Goal: Task Accomplishment & Management: Manage account settings

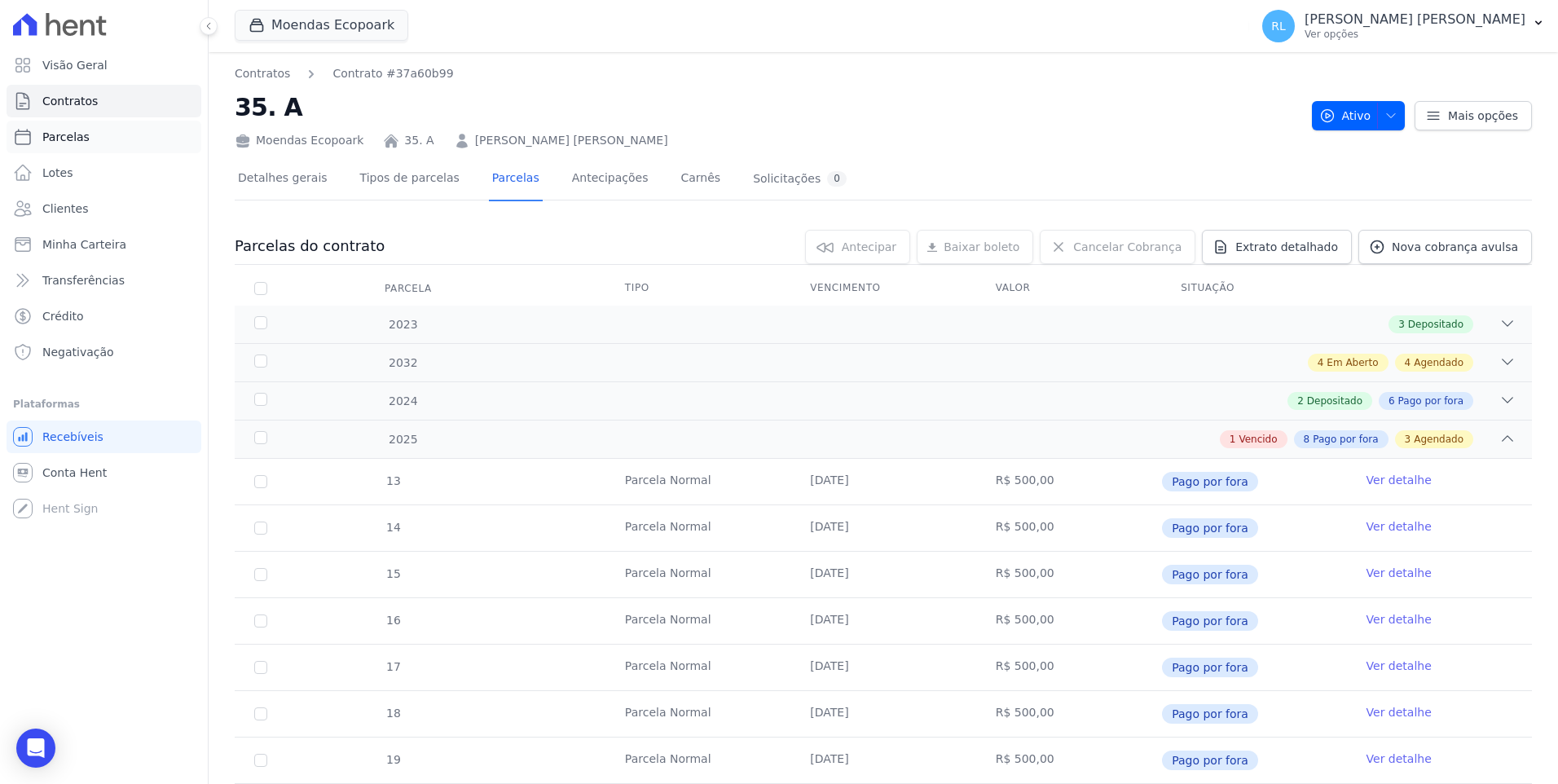
click at [96, 136] on link "Parcelas" at bounding box center [104, 137] width 195 height 33
select select
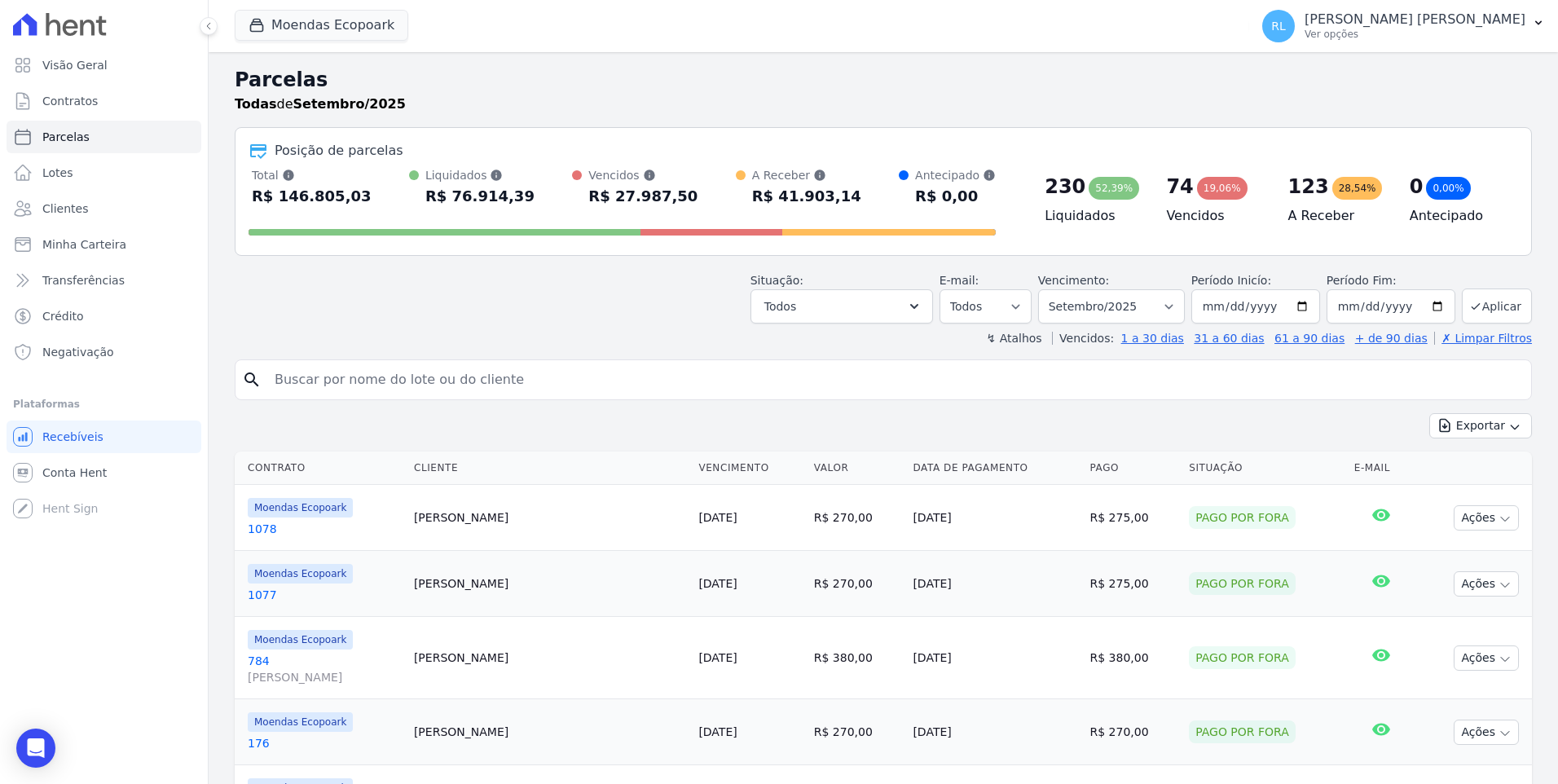
click at [341, 374] on input "search" at bounding box center [895, 379] width 1259 height 33
type input "1070"
select select
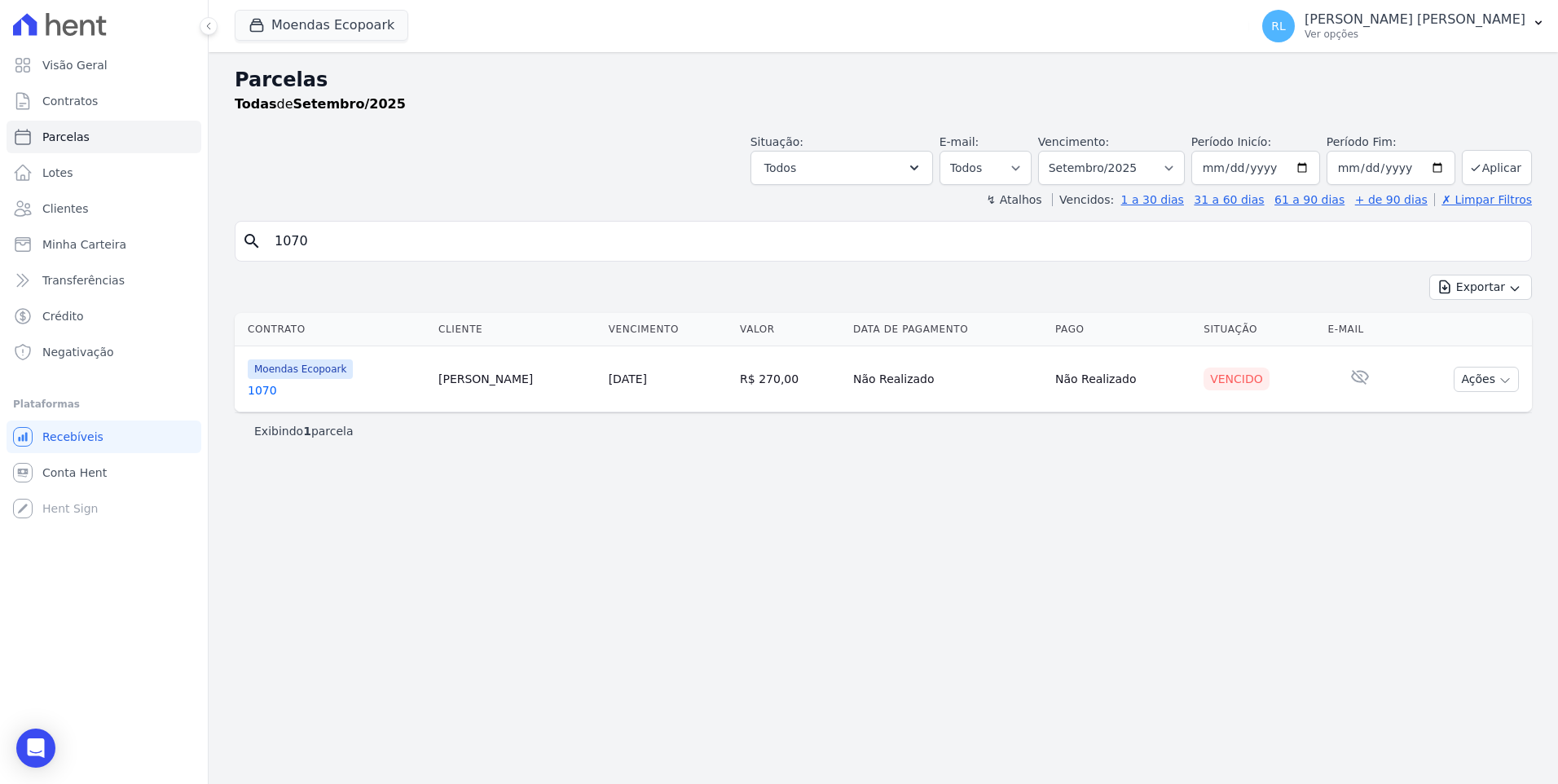
click at [257, 388] on link "1070" at bounding box center [336, 390] width 178 height 16
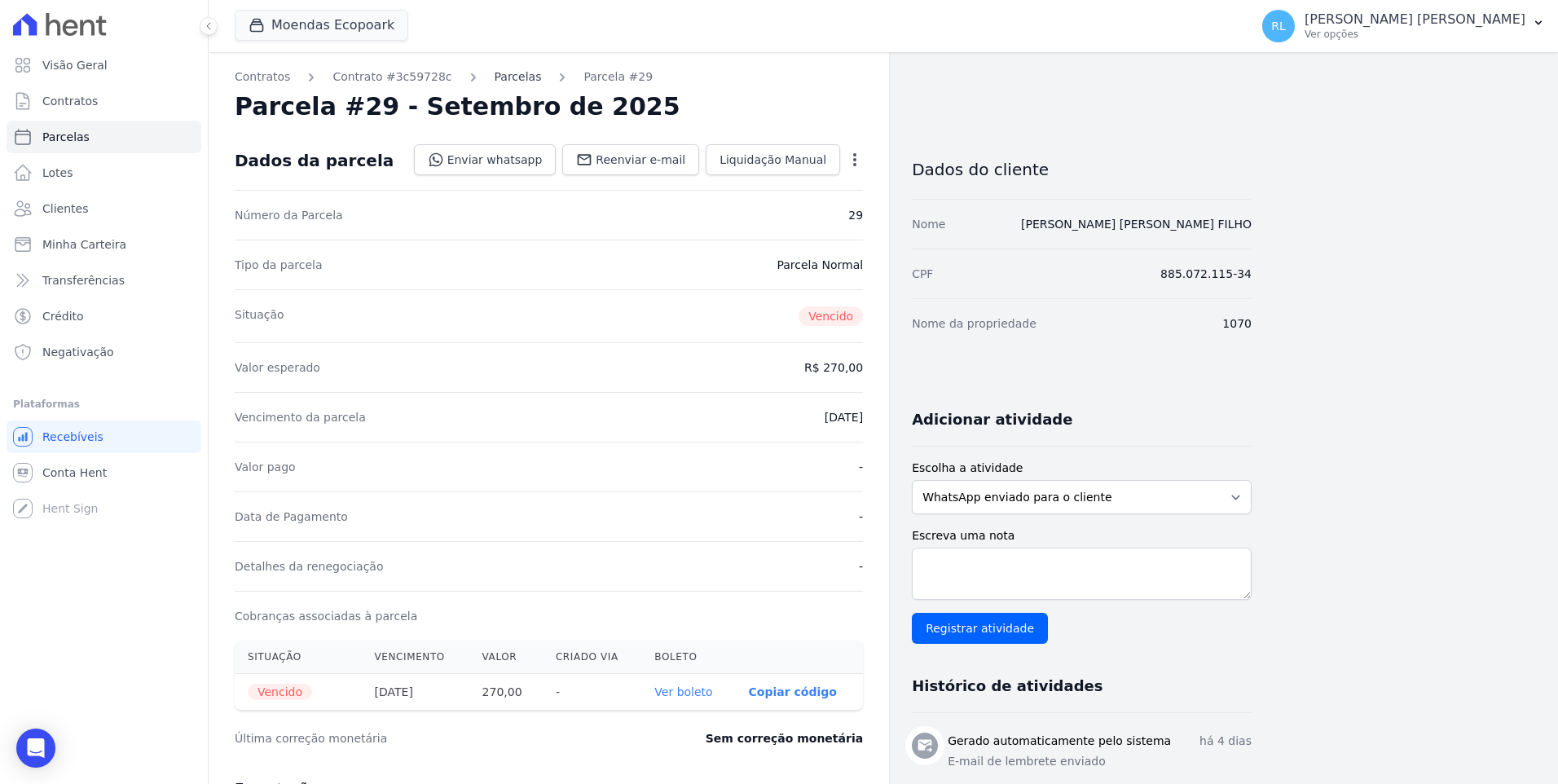
click at [502, 76] on link "Parcelas" at bounding box center [518, 77] width 47 height 17
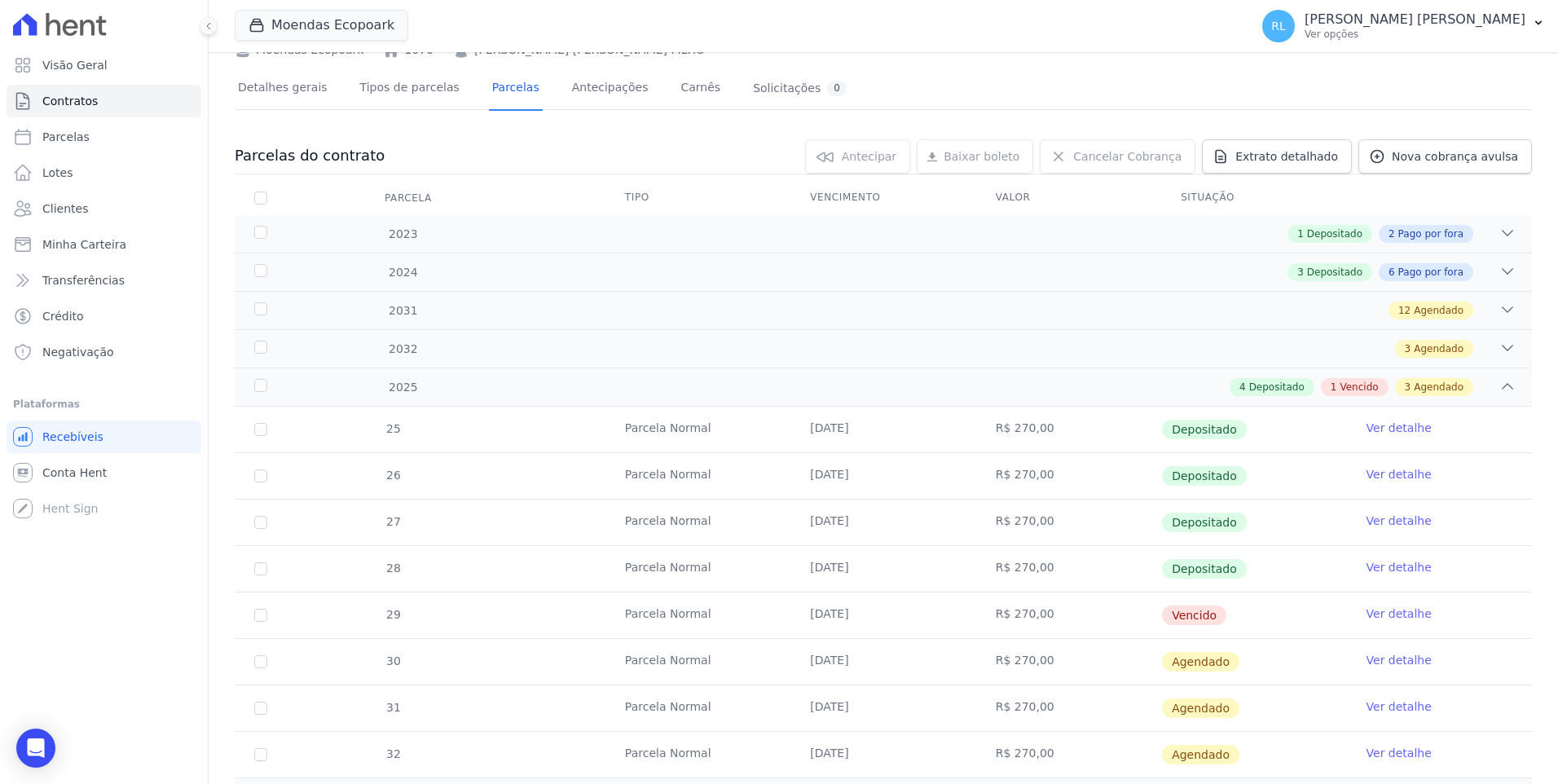
scroll to position [244, 0]
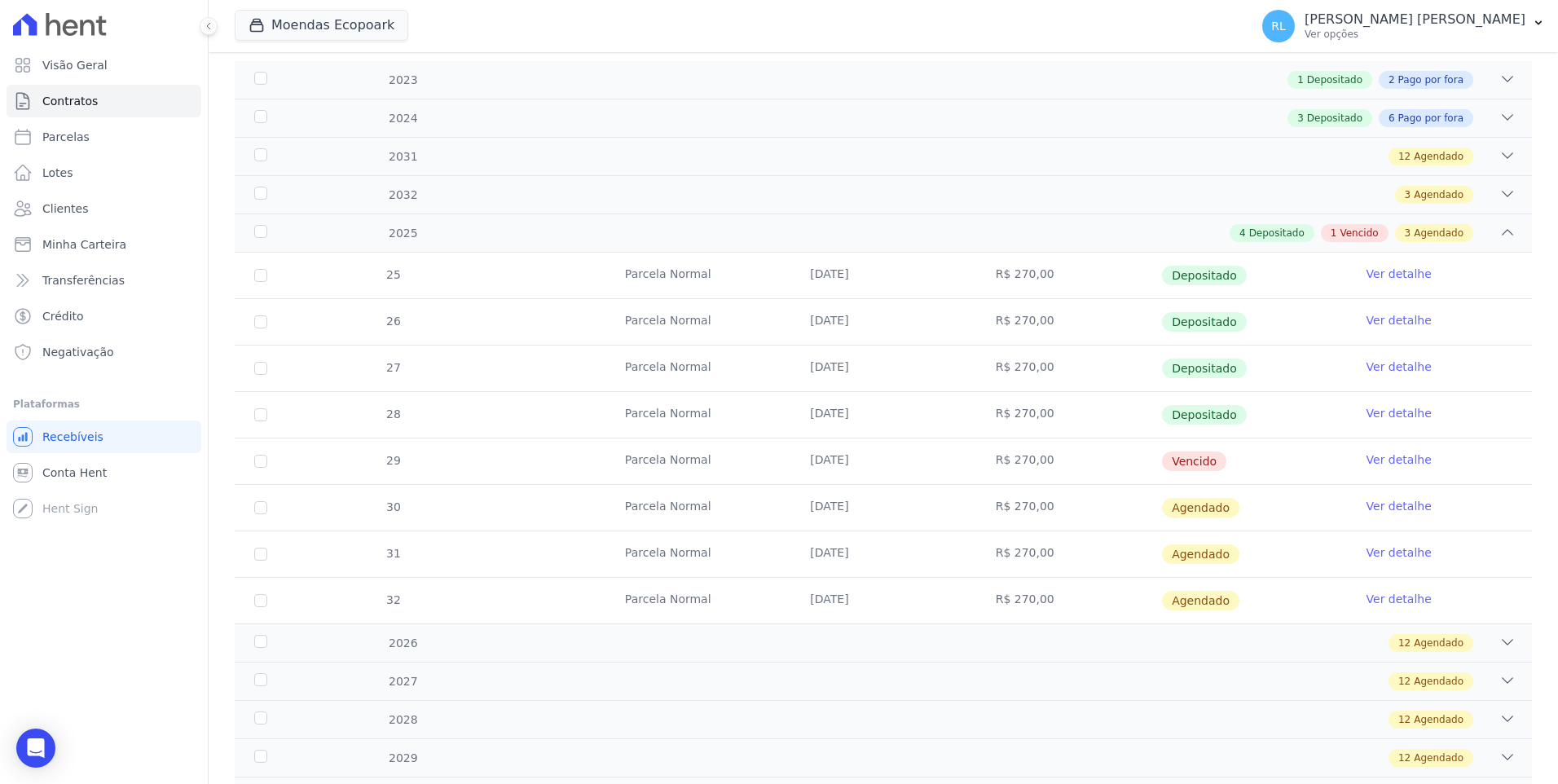
click at [1366, 454] on link "Ver detalhe" at bounding box center [1399, 459] width 65 height 16
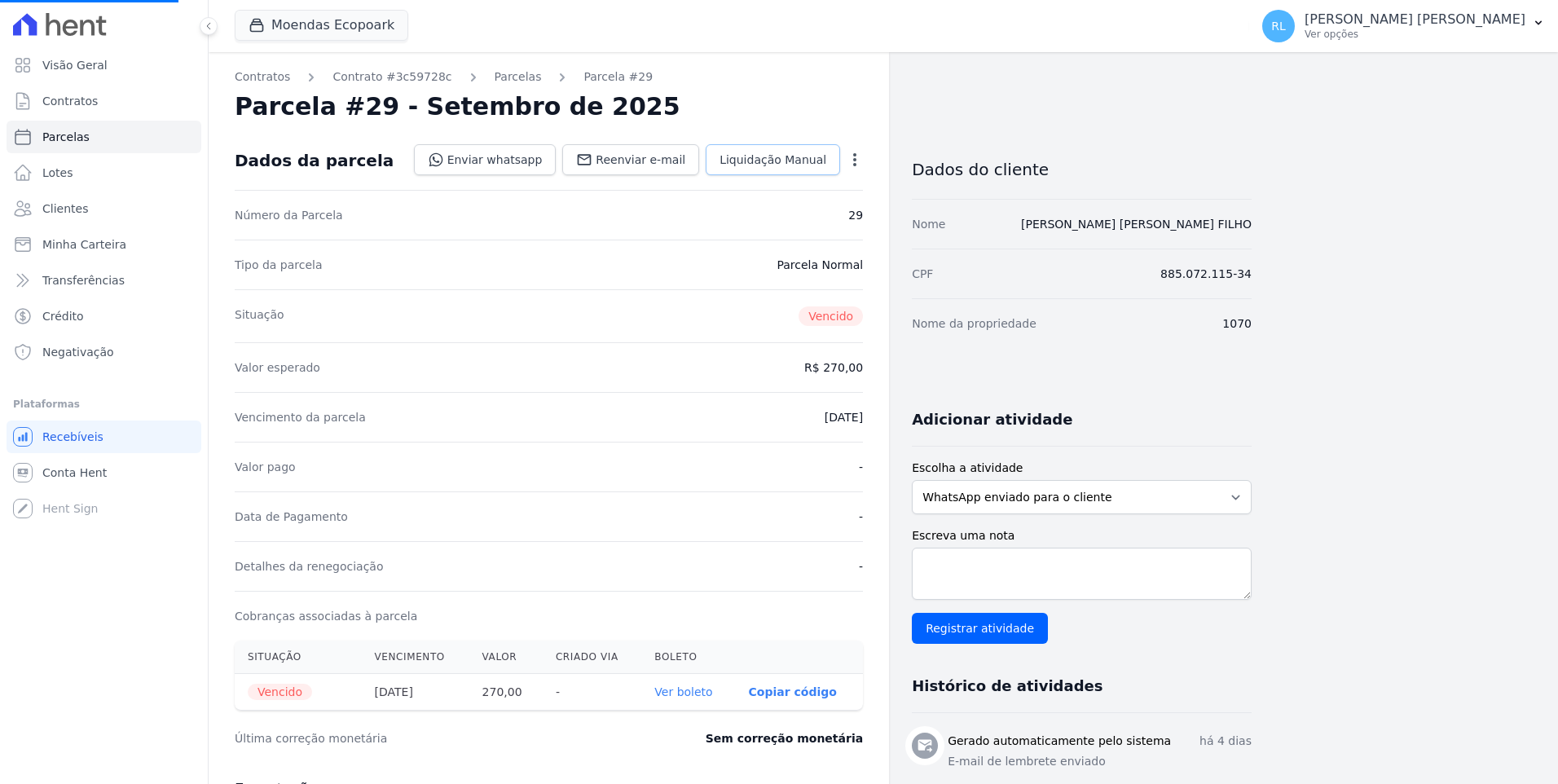
click at [746, 157] on span "Liquidação Manual" at bounding box center [772, 159] width 106 height 16
click at [812, 170] on link "Liquidação Manual" at bounding box center [772, 159] width 134 height 31
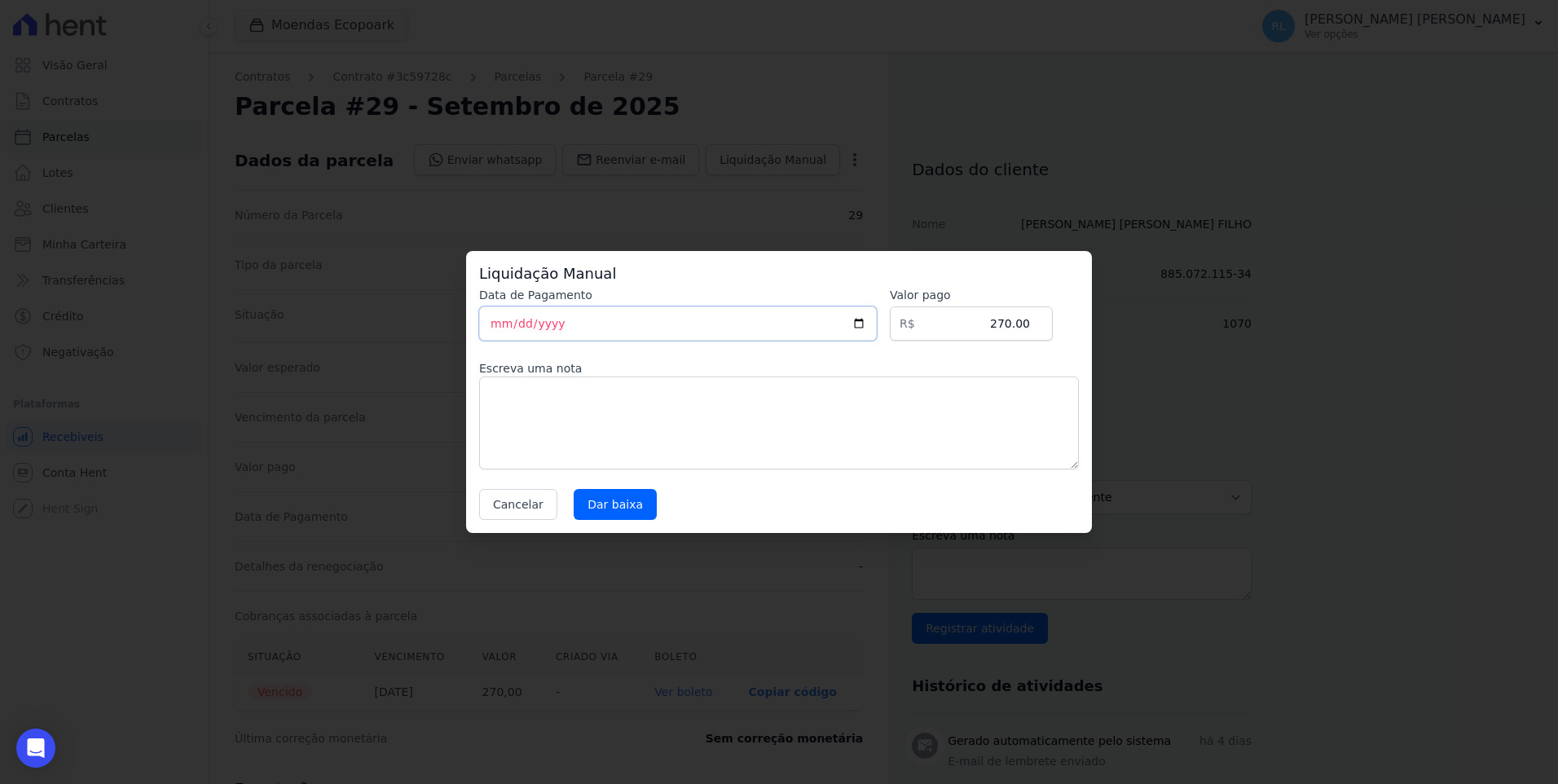
click at [504, 324] on input "[DATE]" at bounding box center [678, 323] width 397 height 34
type input "[DATE]"
click at [579, 428] on textarea at bounding box center [778, 423] width 600 height 93
type textarea "pix"
click at [617, 517] on input "Dar baixa" at bounding box center [615, 504] width 83 height 31
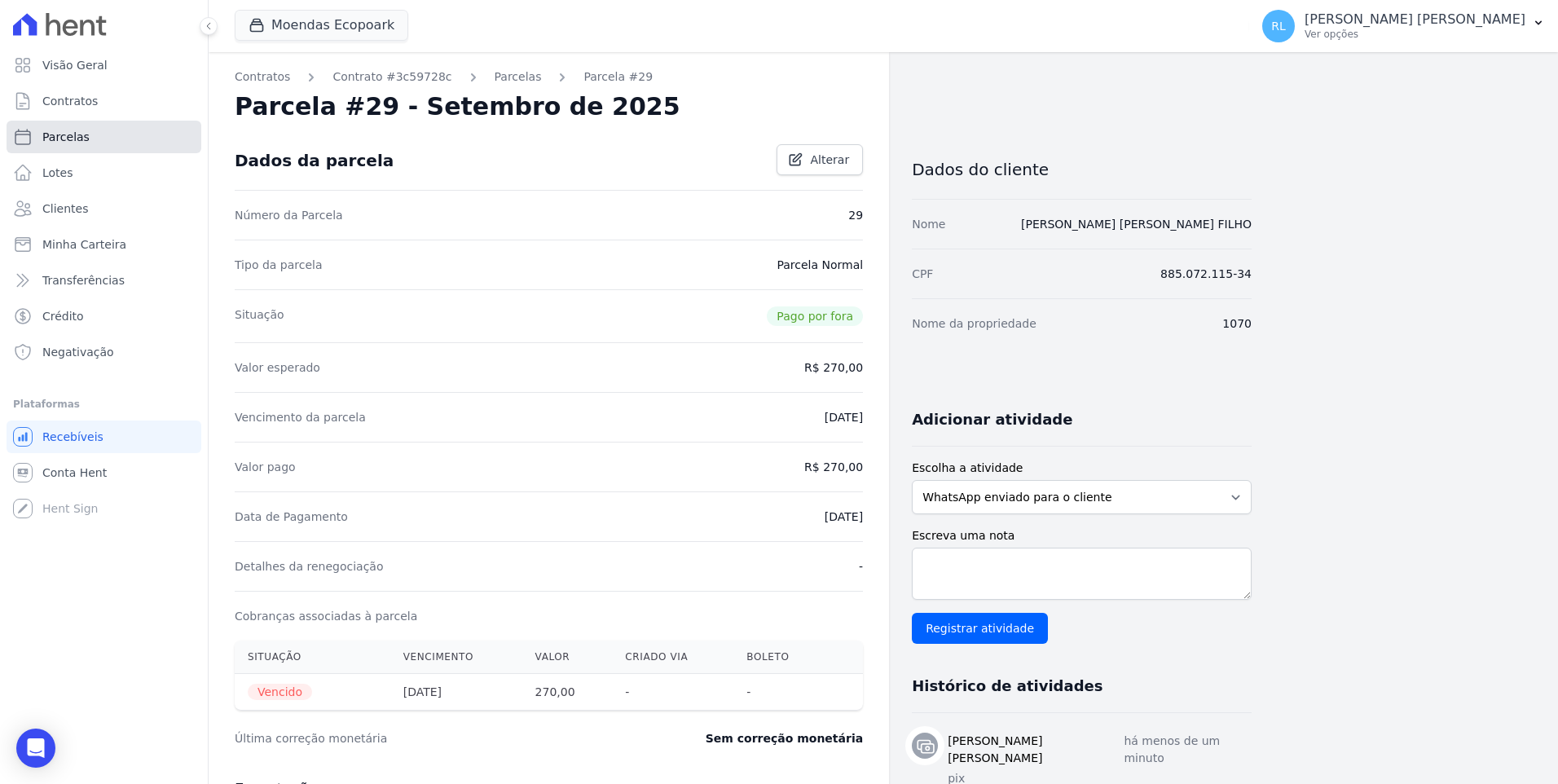
click at [56, 135] on span "Parcelas" at bounding box center [66, 137] width 47 height 16
select select
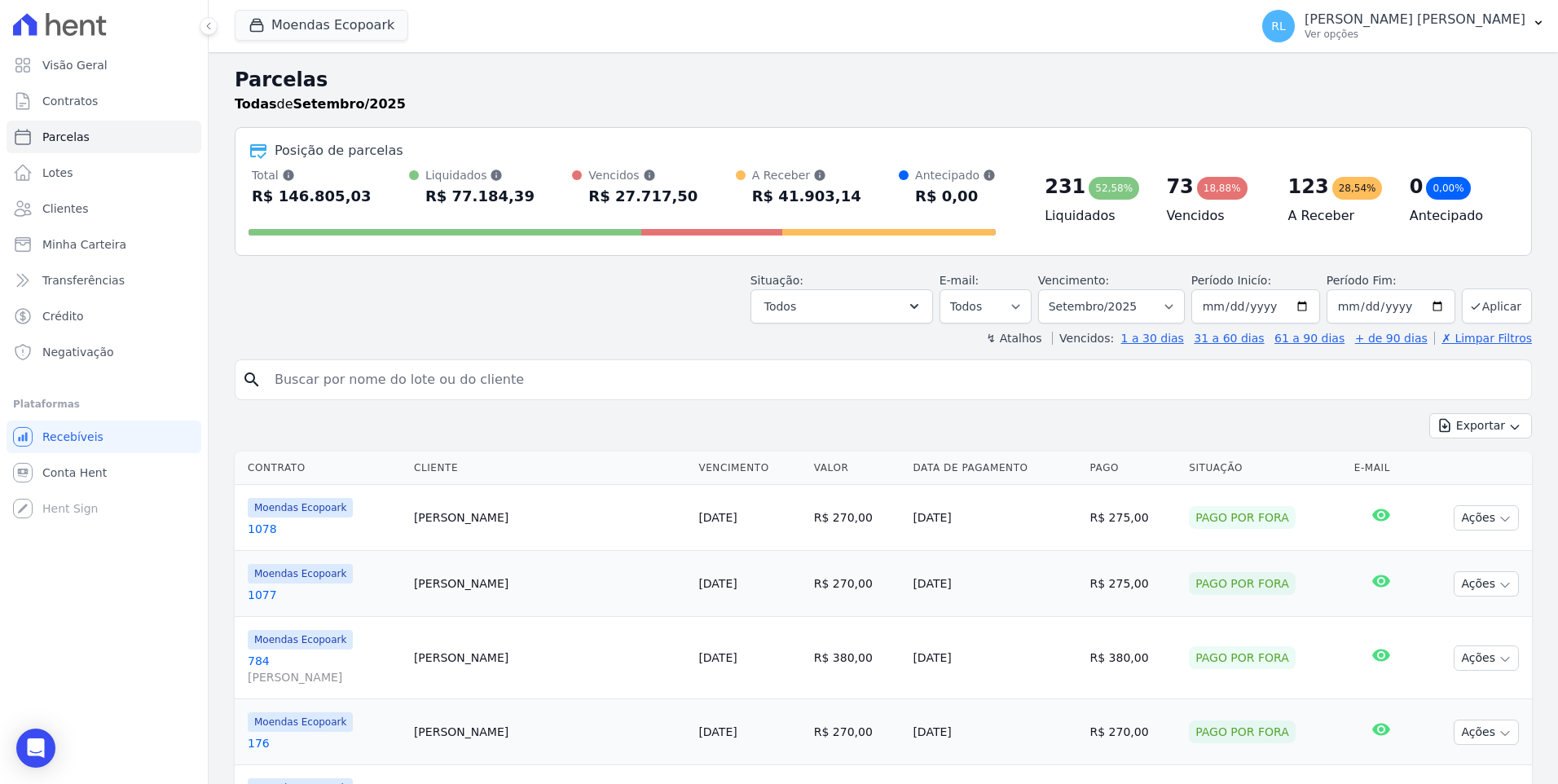
click at [473, 387] on input "search" at bounding box center [895, 379] width 1259 height 33
type input "1071"
select select
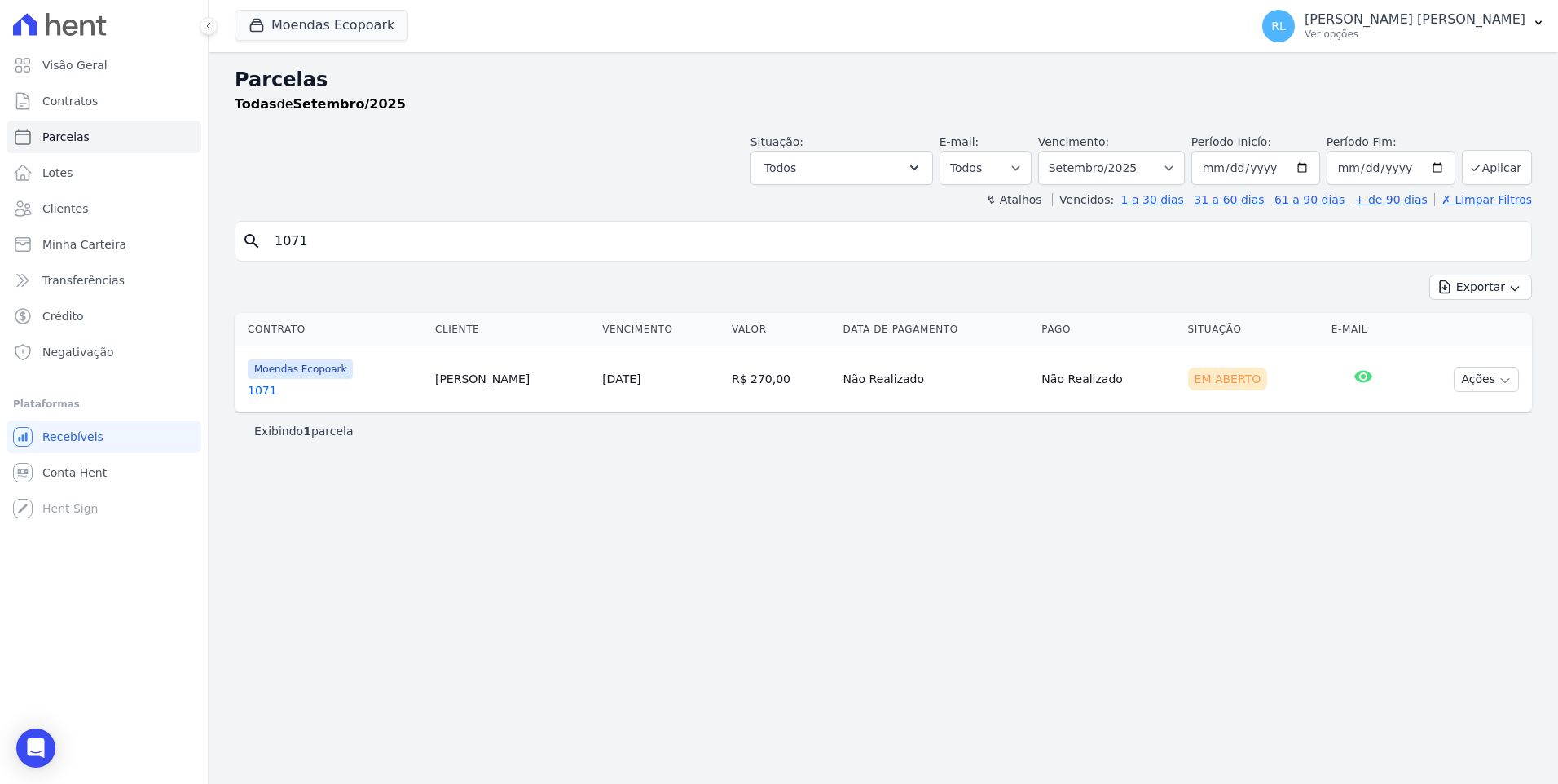
drag, startPoint x: 334, startPoint y: 246, endPoint x: 205, endPoint y: 244, distance: 129.0
click at [205, 244] on div "Visão Geral Contratos [GEOGRAPHIC_DATA] Lotes Clientes Minha Carteira Transferê…" at bounding box center [779, 392] width 1558 height 784
type input "1061"
select select
drag, startPoint x: 341, startPoint y: 246, endPoint x: 240, endPoint y: 234, distance: 101.7
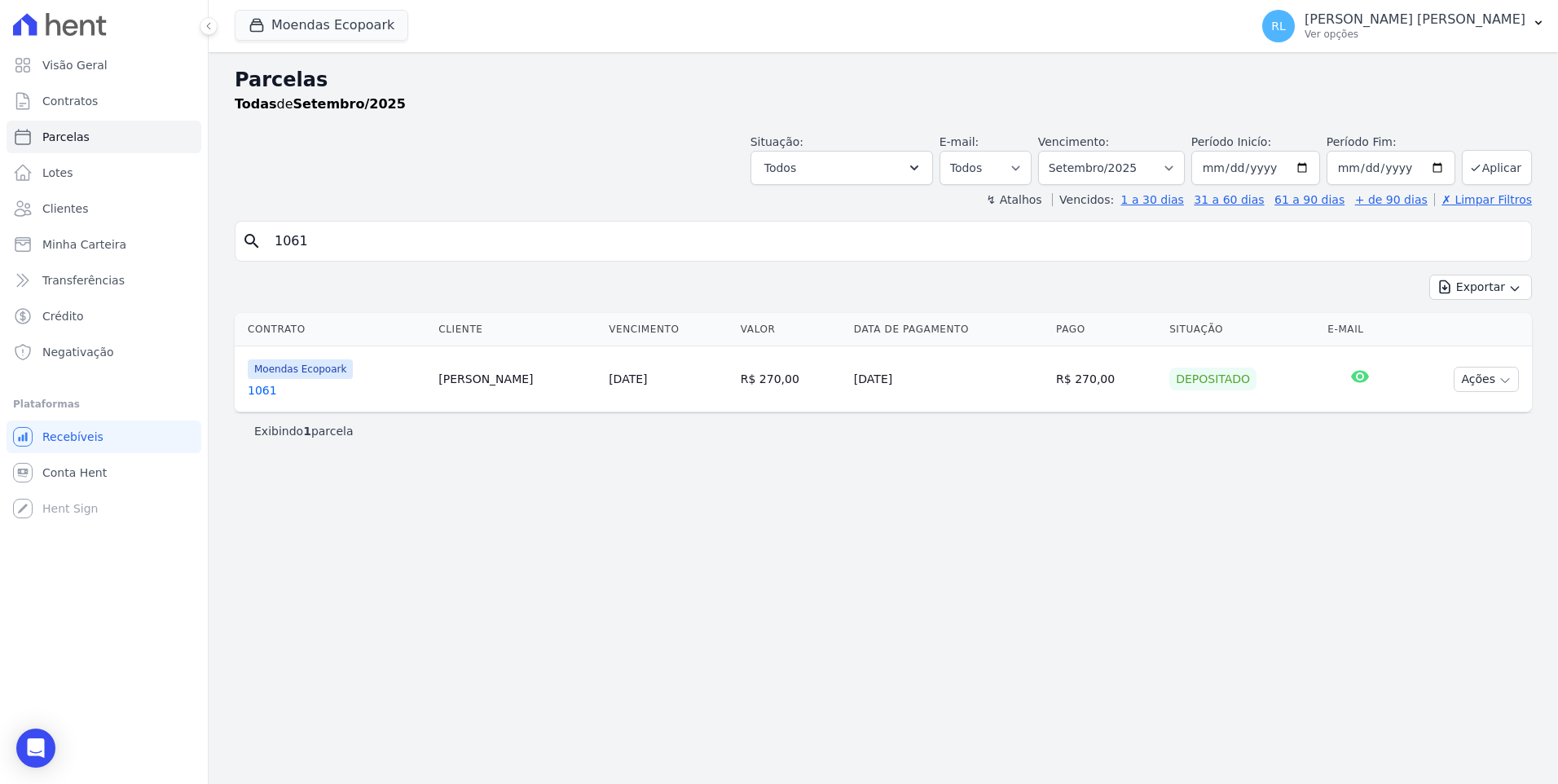
click at [240, 234] on div "search 1061" at bounding box center [883, 241] width 1297 height 41
type input "1069"
select select
click at [1498, 390] on button "Ações" at bounding box center [1486, 379] width 65 height 25
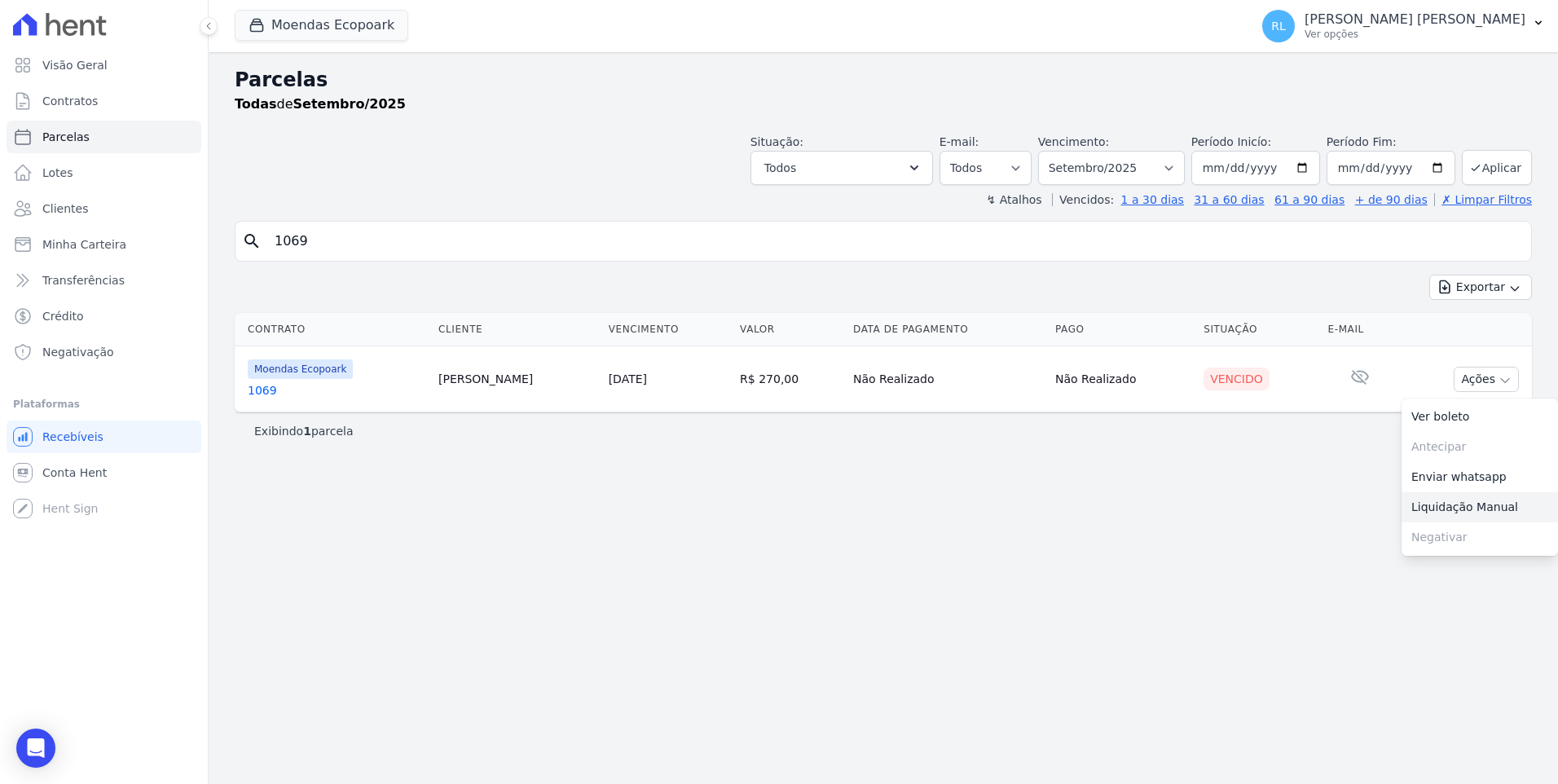
click at [1442, 508] on link "Liquidação Manual" at bounding box center [1479, 507] width 157 height 30
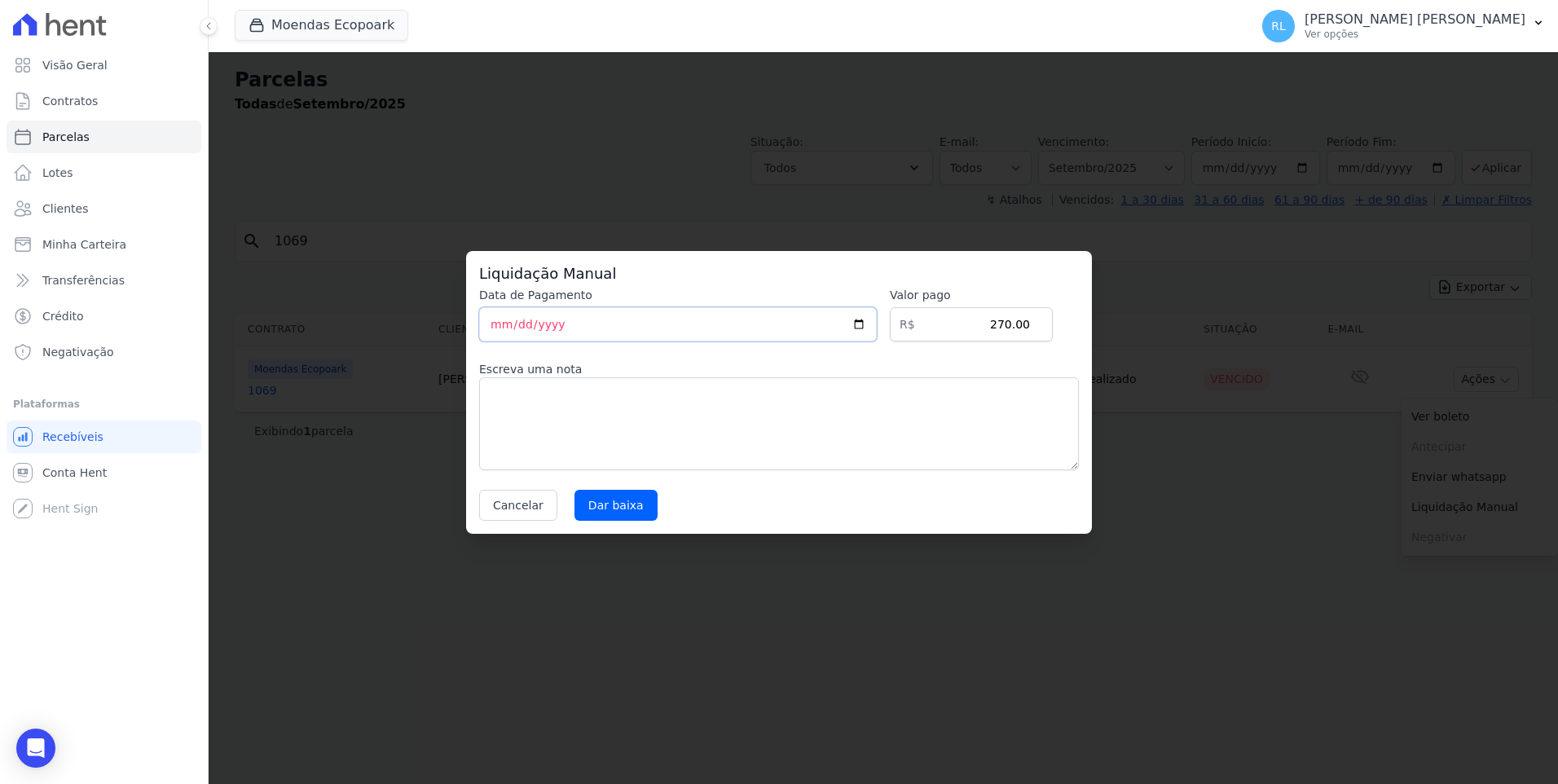
click at [491, 327] on input "[DATE]" at bounding box center [678, 324] width 397 height 34
type input "[DATE]"
click at [538, 401] on textarea at bounding box center [778, 423] width 600 height 93
type textarea "pix"
click at [587, 513] on input "Dar baixa" at bounding box center [615, 505] width 83 height 31
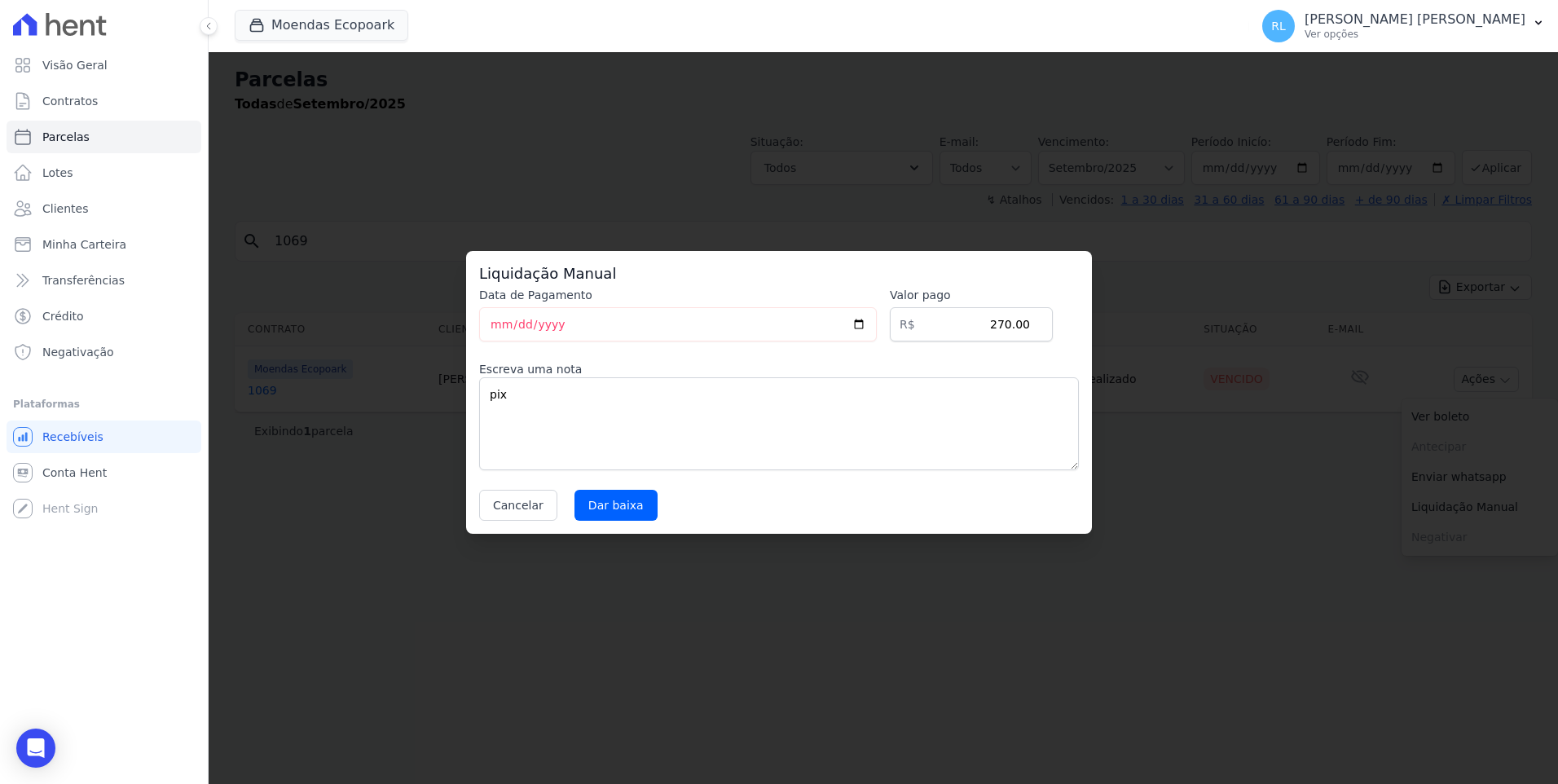
select select
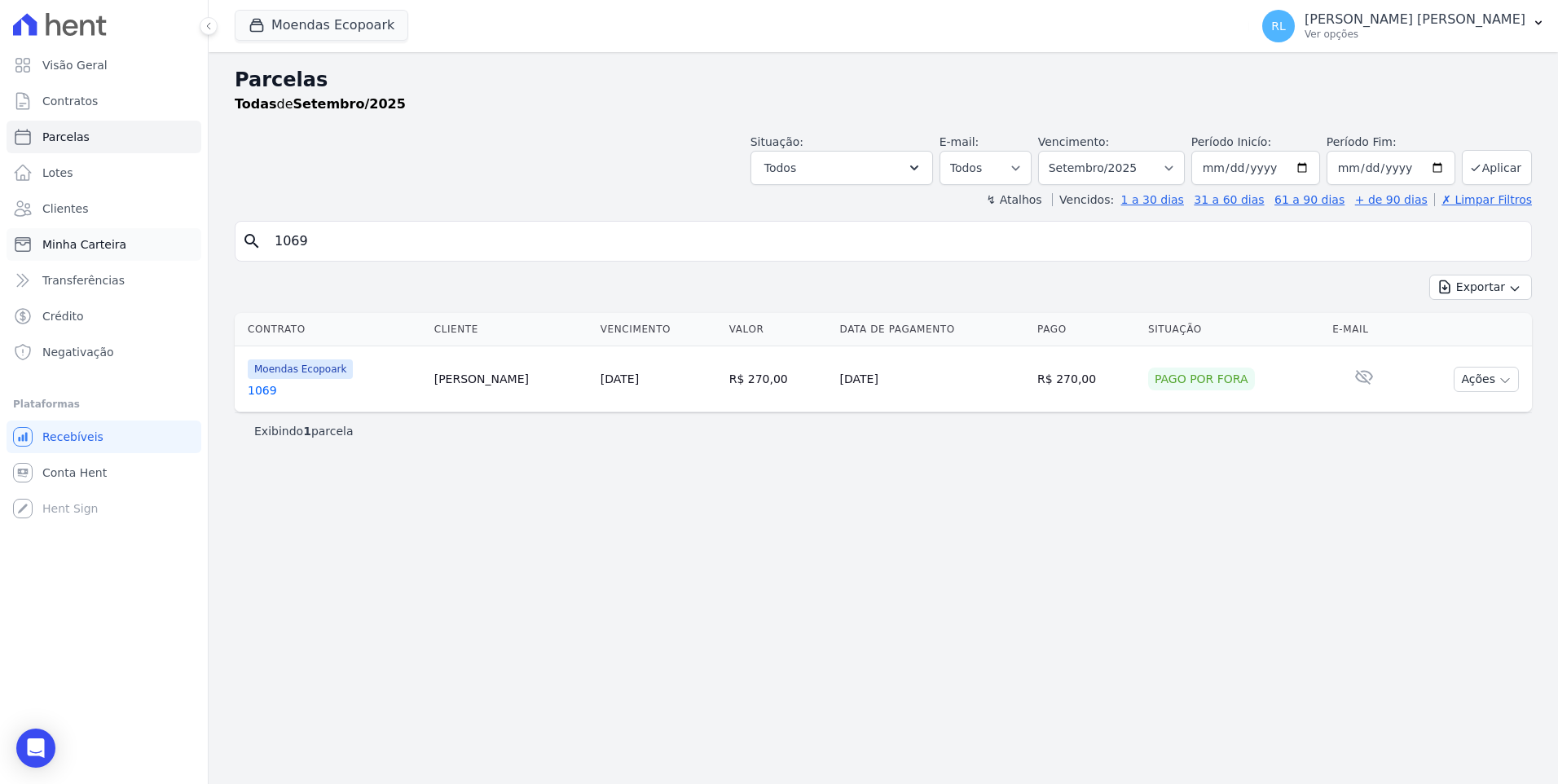
drag, startPoint x: 391, startPoint y: 244, endPoint x: 69, endPoint y: 236, distance: 322.1
click at [69, 236] on div "Visão Geral Contratos [GEOGRAPHIC_DATA] Lotes Clientes Minha Carteira Transferê…" at bounding box center [779, 392] width 1558 height 784
type input "[PERSON_NAME]"
select select
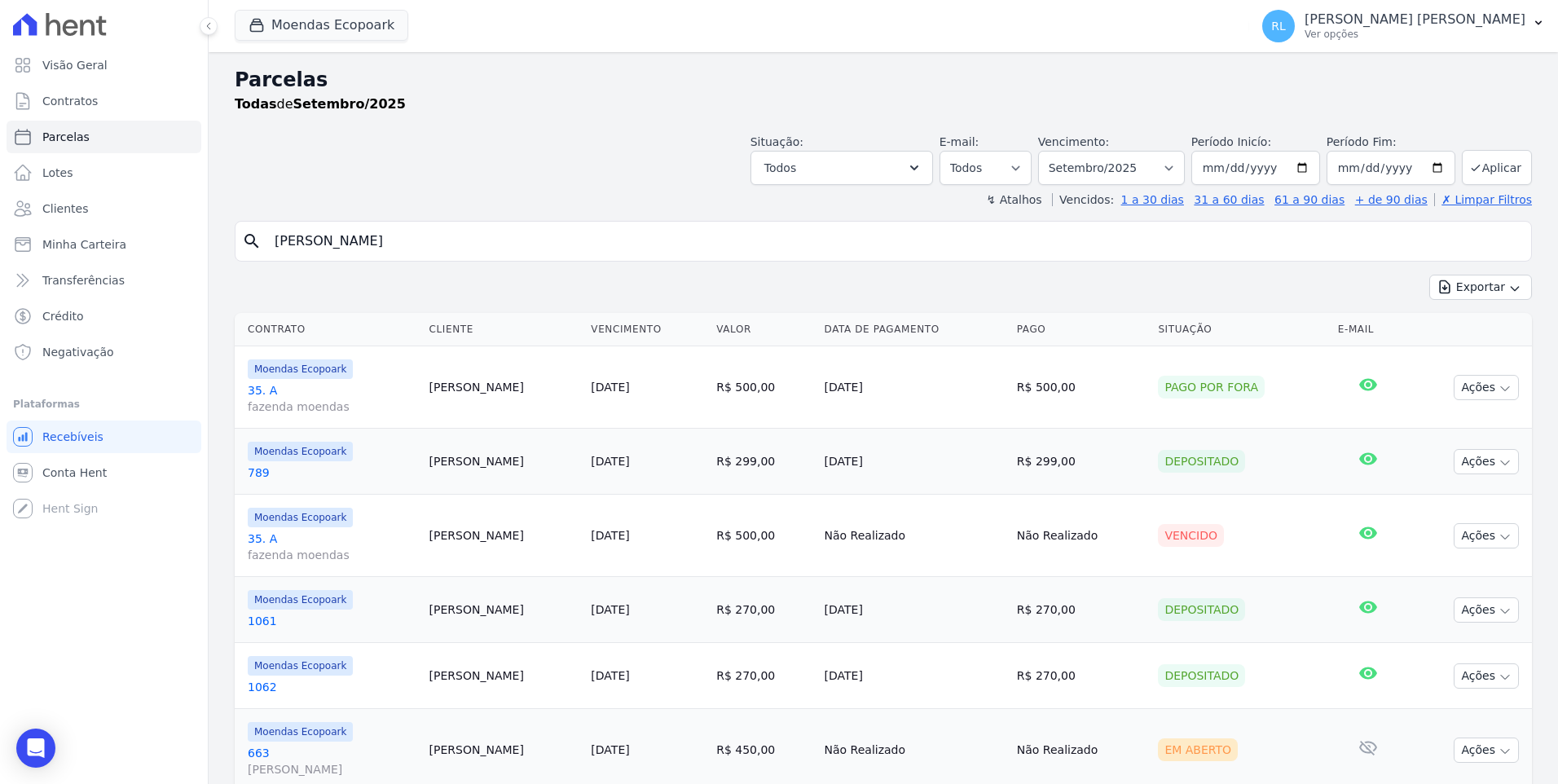
click at [273, 385] on link "35. A fazenda moendas" at bounding box center [331, 398] width 169 height 33
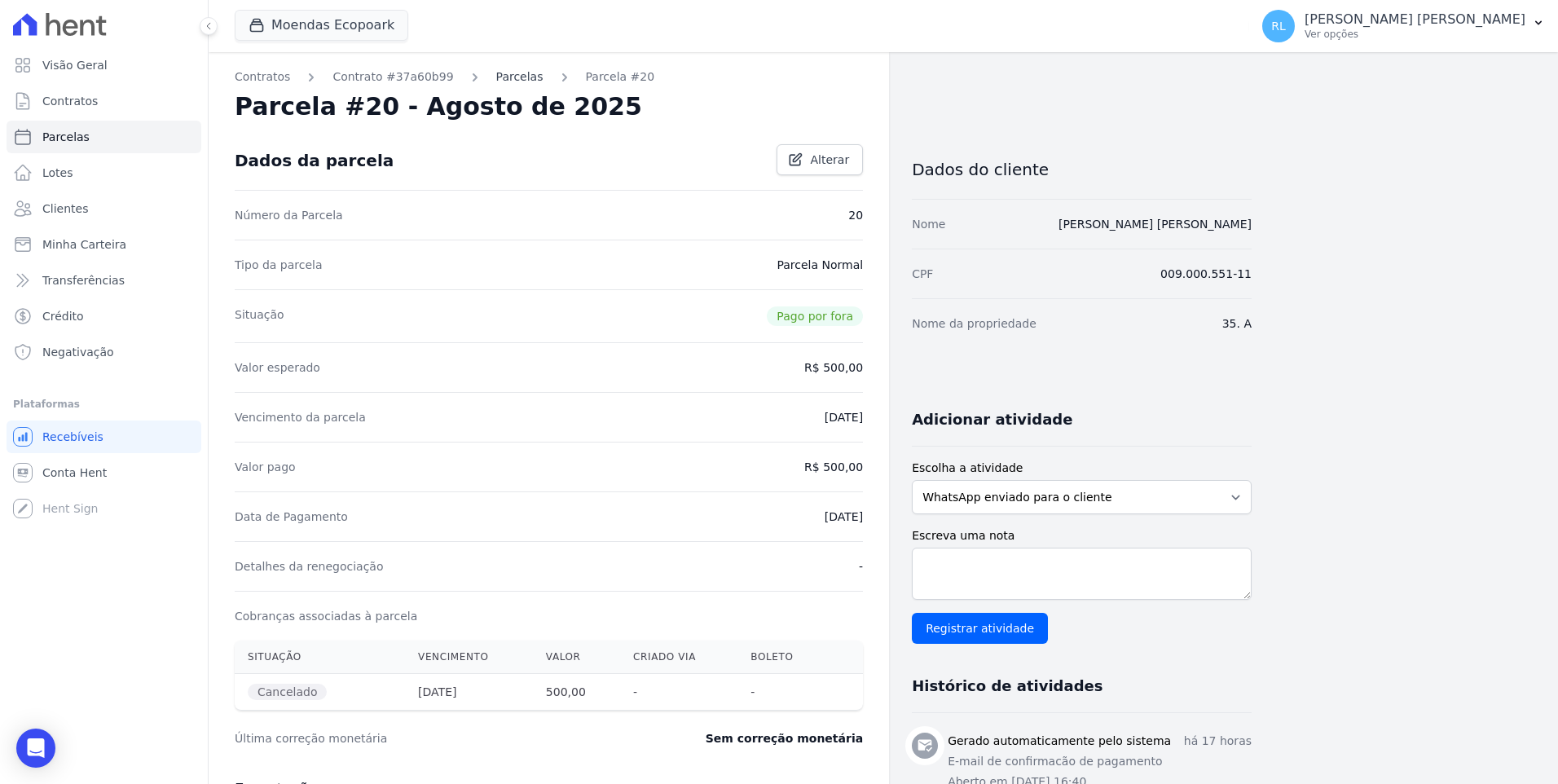
click at [508, 75] on link "Parcelas" at bounding box center [520, 77] width 47 height 17
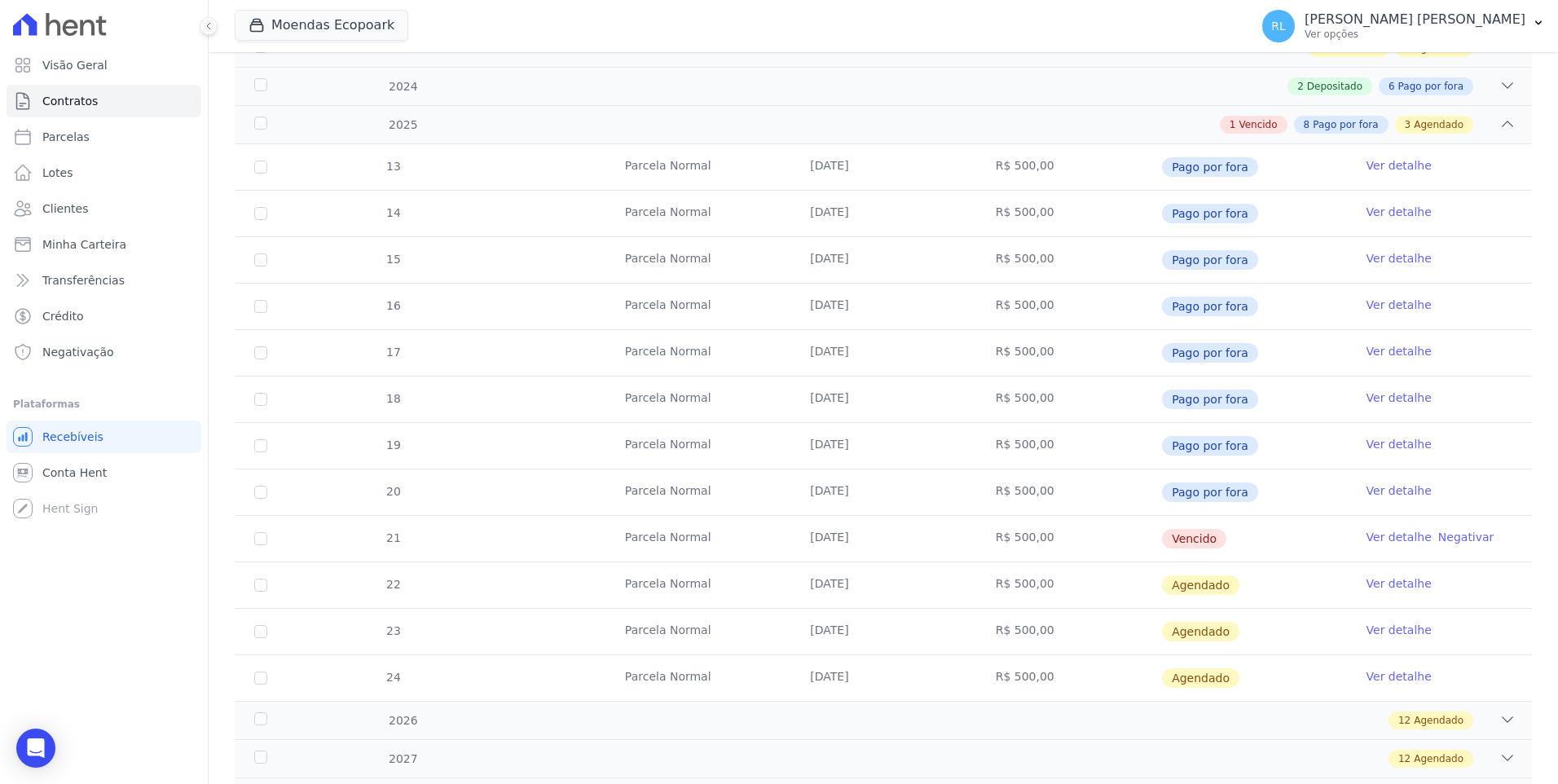
scroll to position [326, 0]
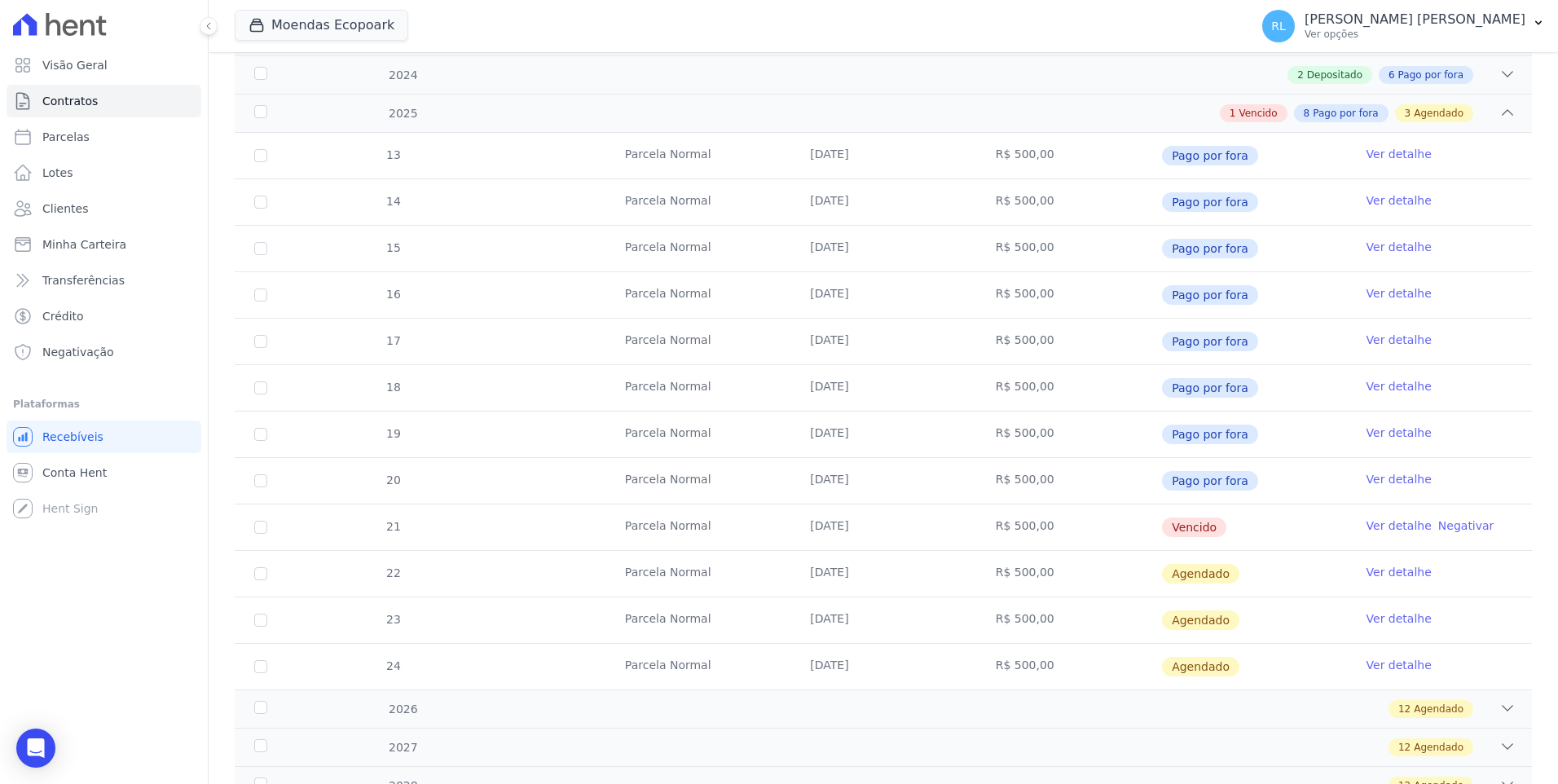
click at [1389, 528] on link "Ver detalhe" at bounding box center [1399, 525] width 65 height 16
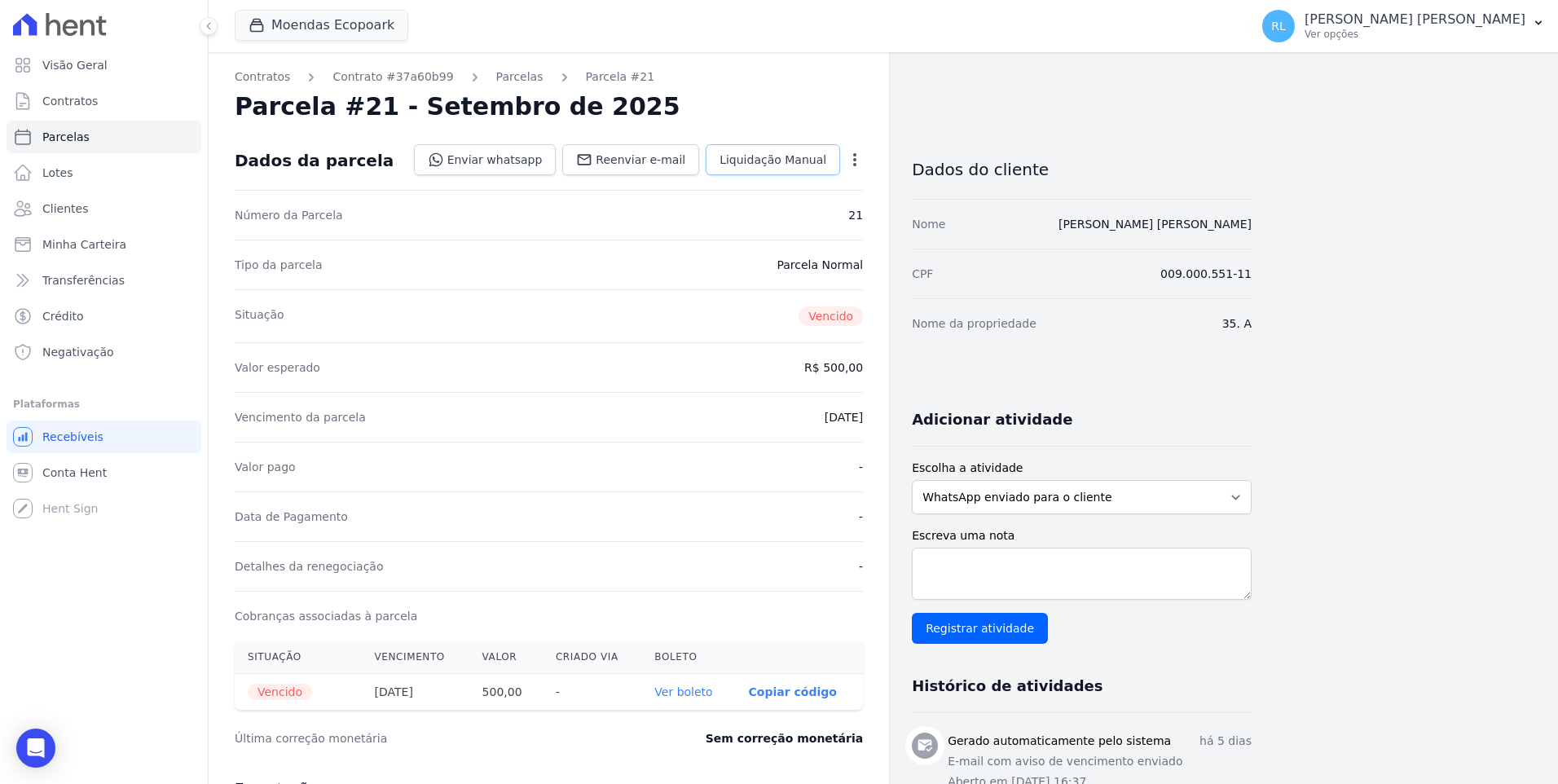
click at [749, 163] on span "Liquidação Manual" at bounding box center [772, 159] width 106 height 16
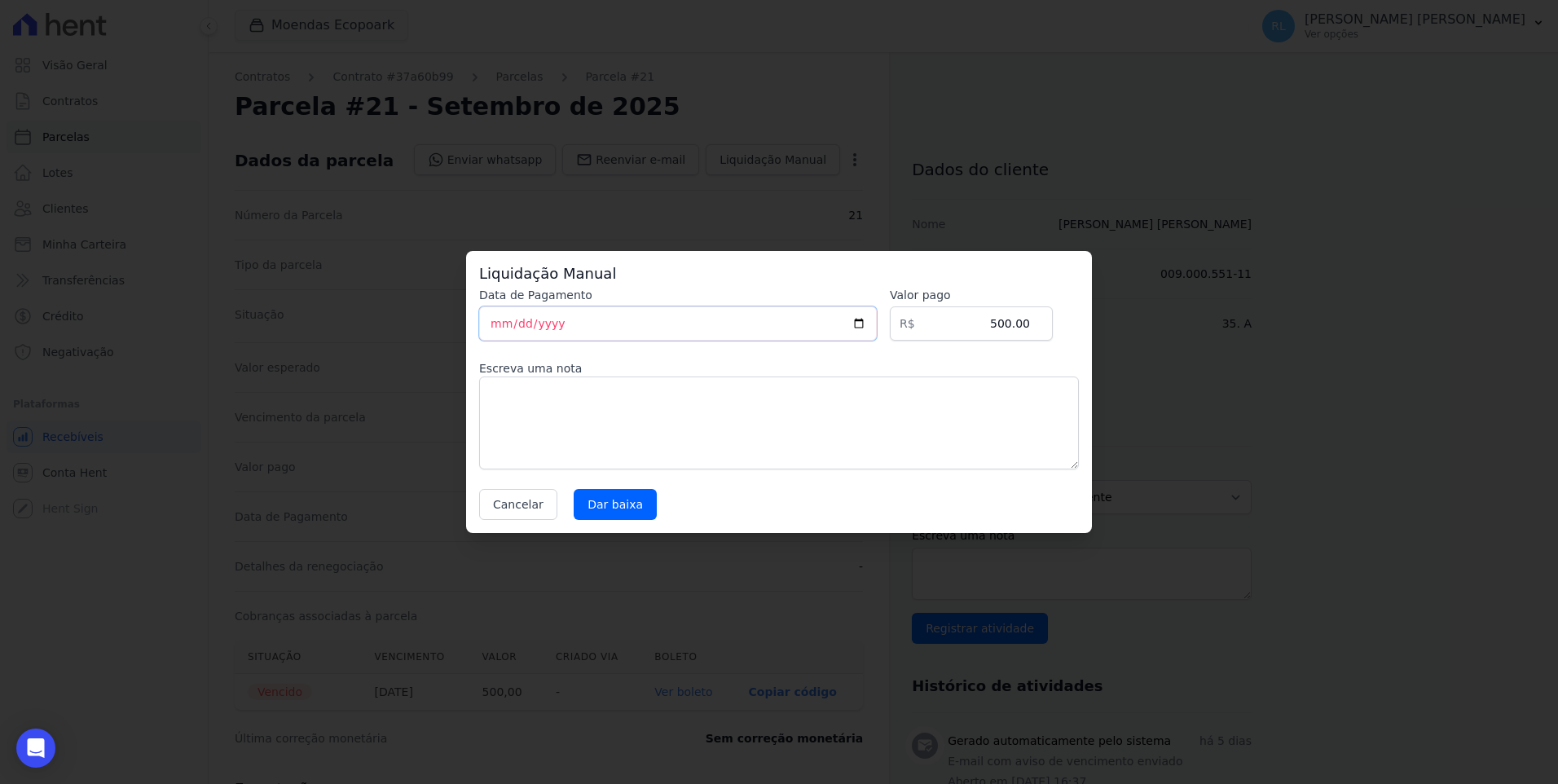
click at [496, 322] on input "[DATE]" at bounding box center [678, 323] width 397 height 34
type input "[DATE]"
click at [539, 407] on textarea at bounding box center [778, 423] width 600 height 93
type textarea "pix"
click at [623, 512] on input "Dar baixa" at bounding box center [615, 504] width 83 height 31
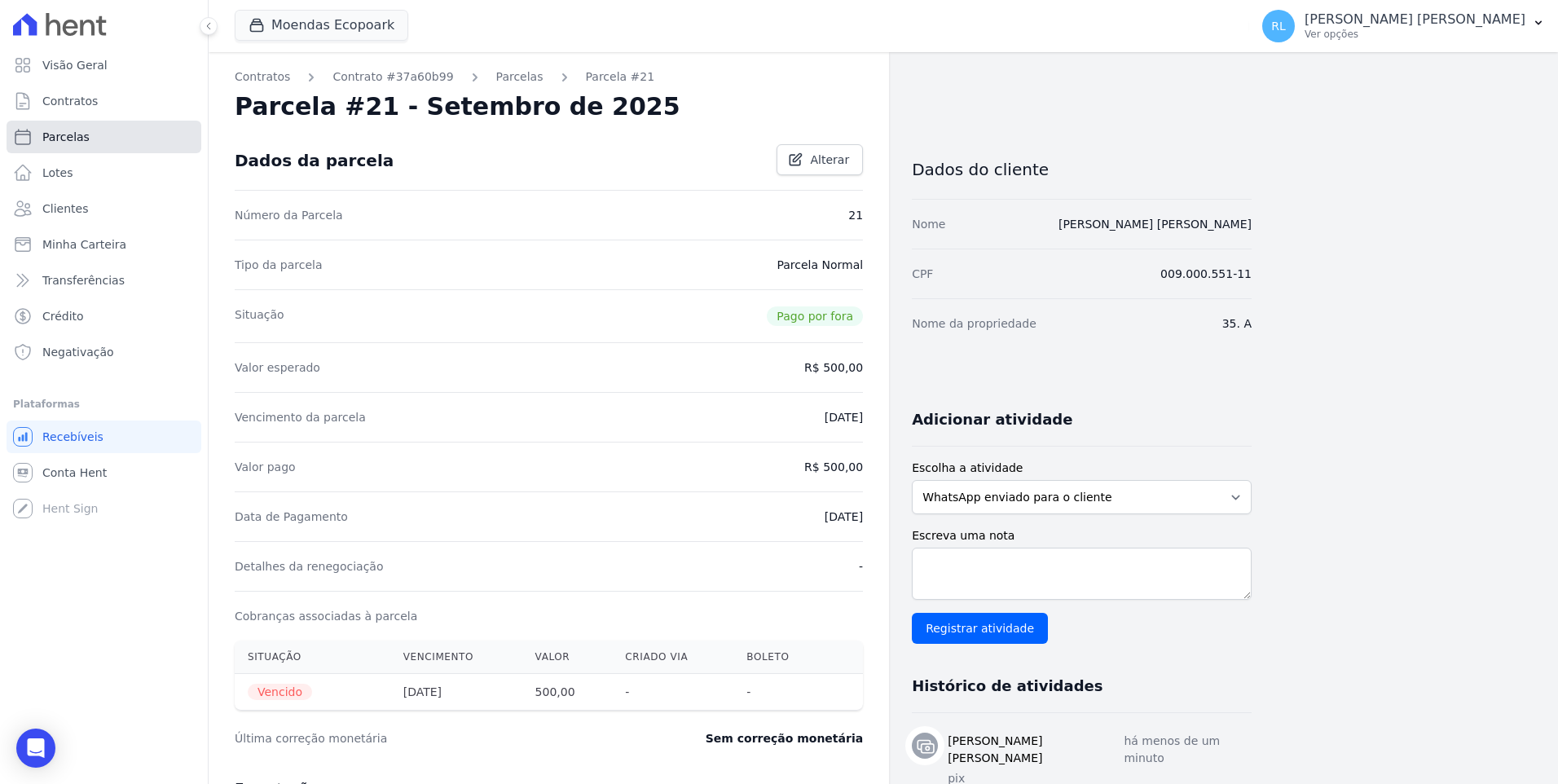
click at [104, 137] on link "Parcelas" at bounding box center [104, 137] width 195 height 33
select select
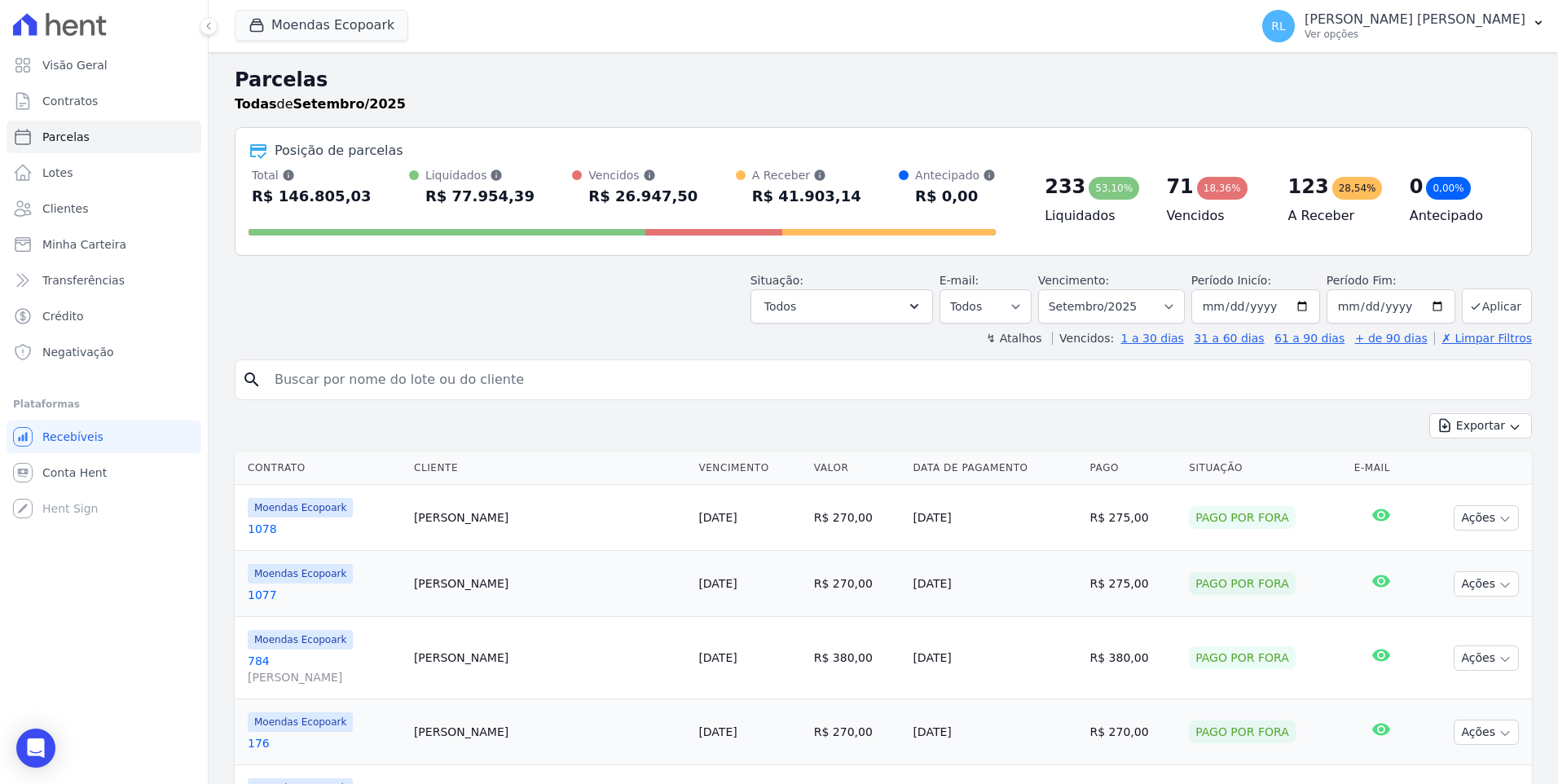
click at [547, 386] on input "search" at bounding box center [895, 379] width 1259 height 33
type input "1050"
select select
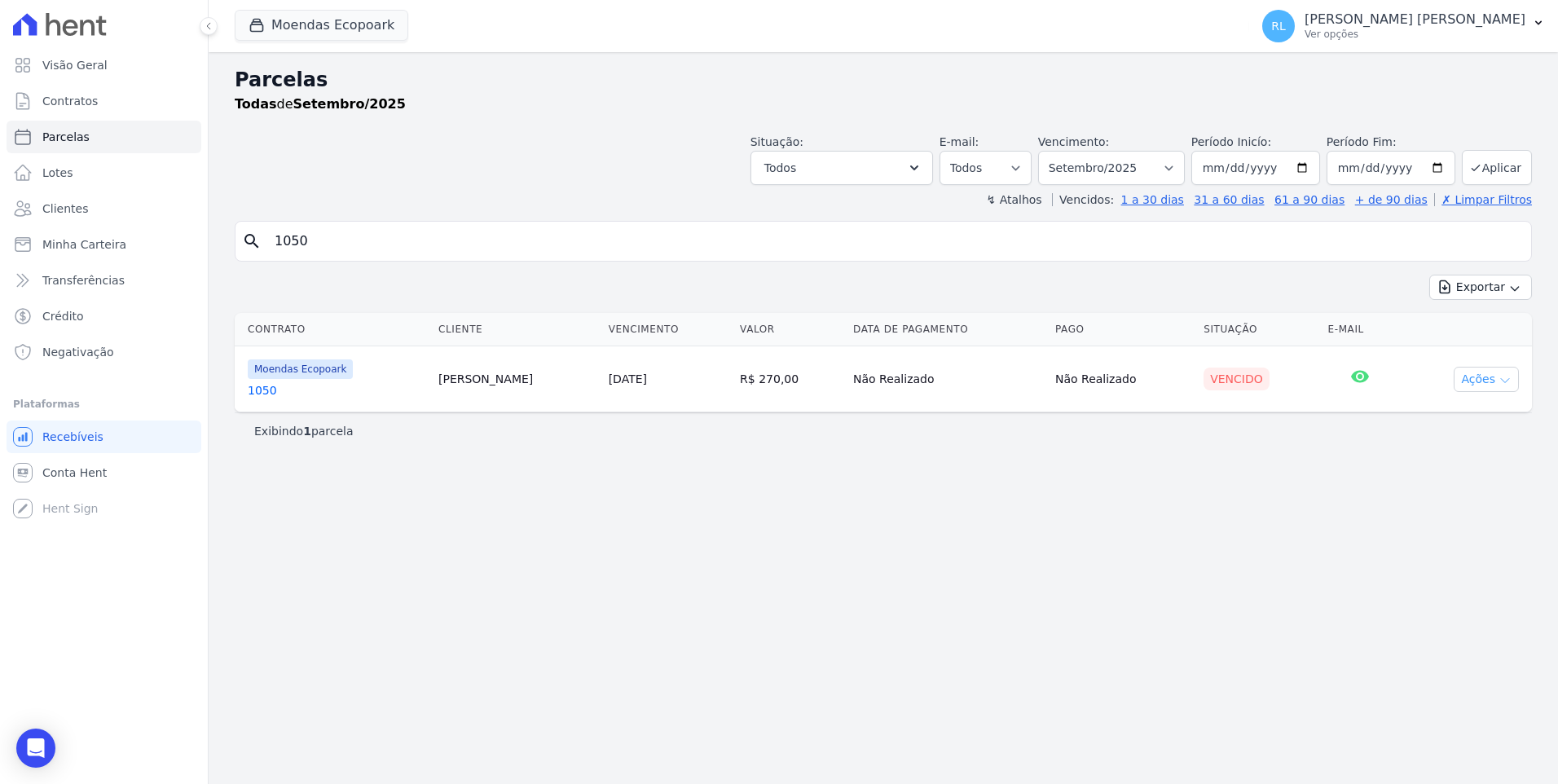
click at [1500, 379] on icon "button" at bounding box center [1505, 381] width 13 height 13
click at [1476, 508] on link "Liquidação Manual" at bounding box center [1479, 507] width 157 height 30
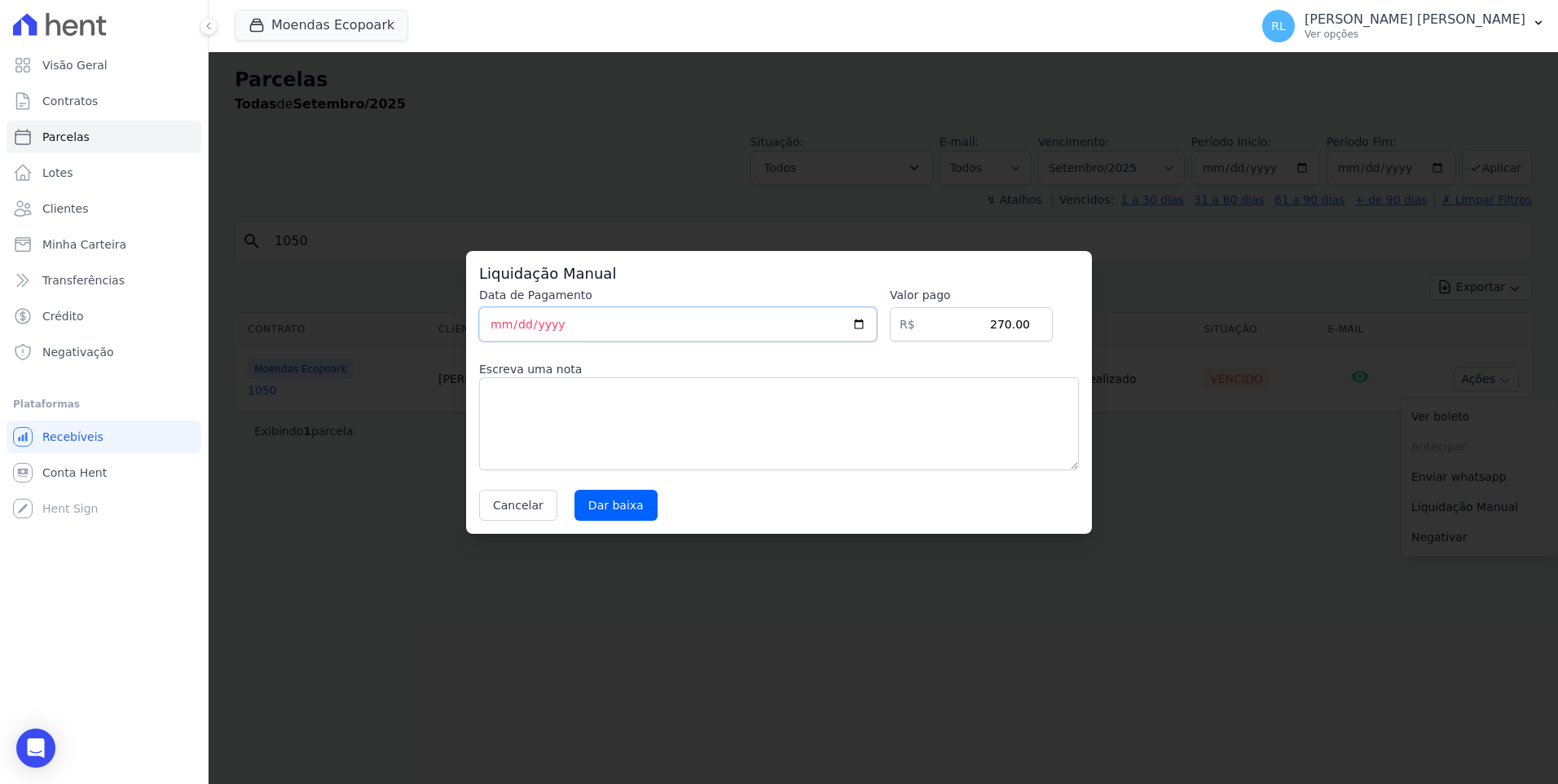
click at [505, 328] on input "[DATE]" at bounding box center [678, 324] width 397 height 34
type input "[DATE]"
click at [556, 392] on textarea at bounding box center [778, 423] width 600 height 93
type textarea "pix"
click at [606, 495] on input "Dar baixa" at bounding box center [615, 505] width 83 height 31
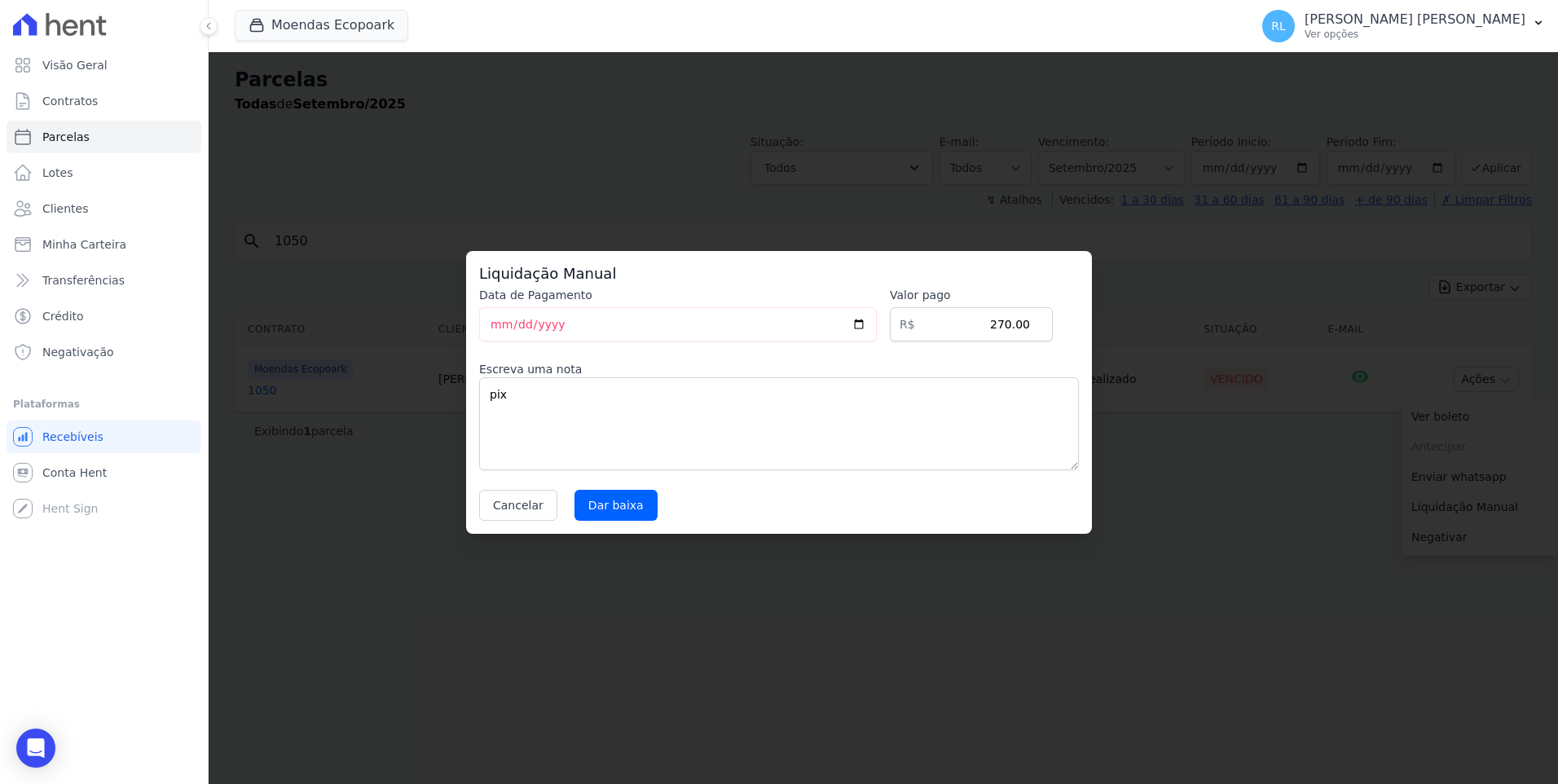
select select
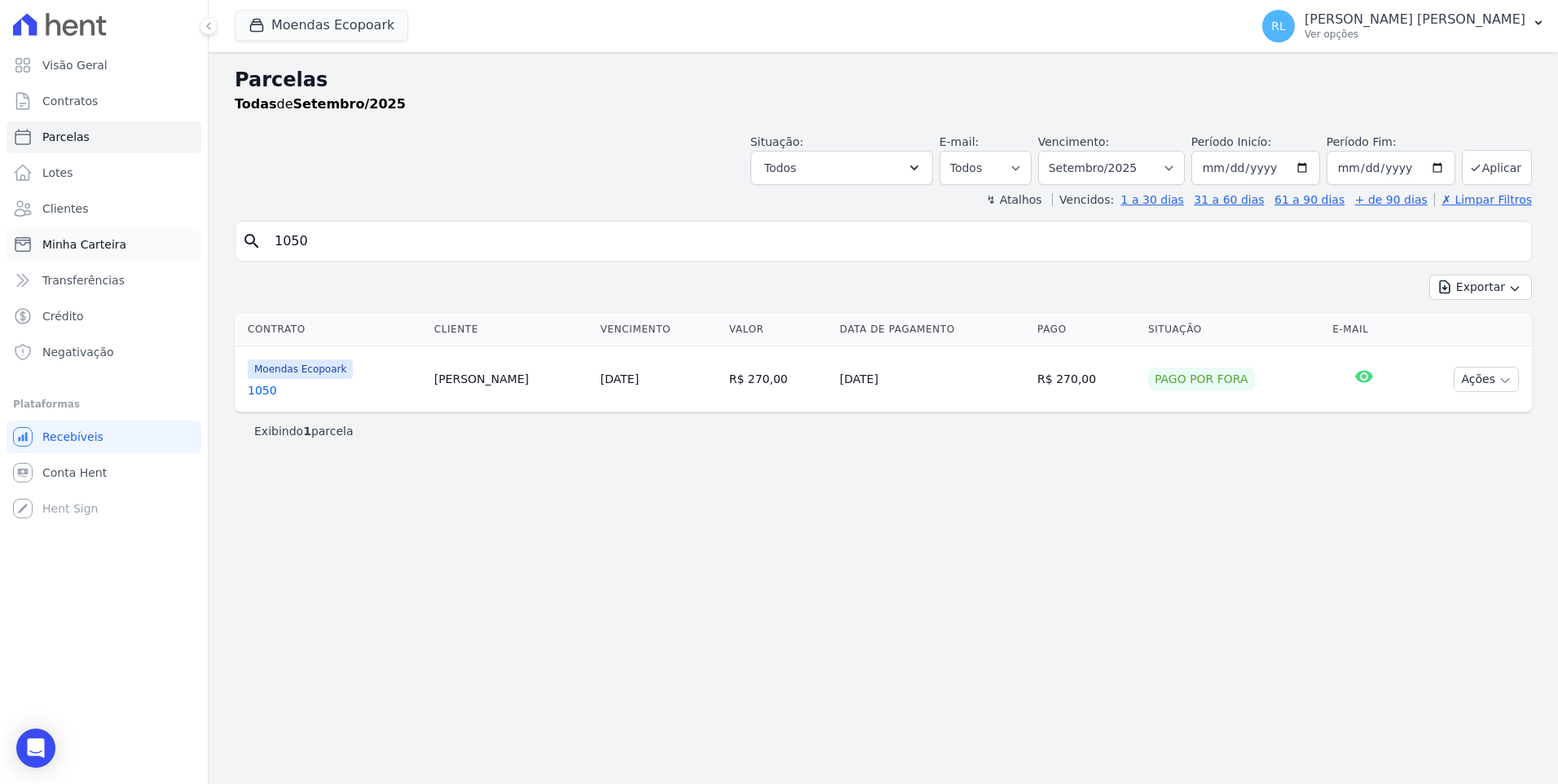
drag, startPoint x: 340, startPoint y: 251, endPoint x: 189, endPoint y: 236, distance: 151.7
click at [189, 236] on div "Visão Geral Contratos [GEOGRAPHIC_DATA] Lotes Clientes Minha Carteira Transferê…" at bounding box center [779, 392] width 1558 height 784
type input "197"
select select
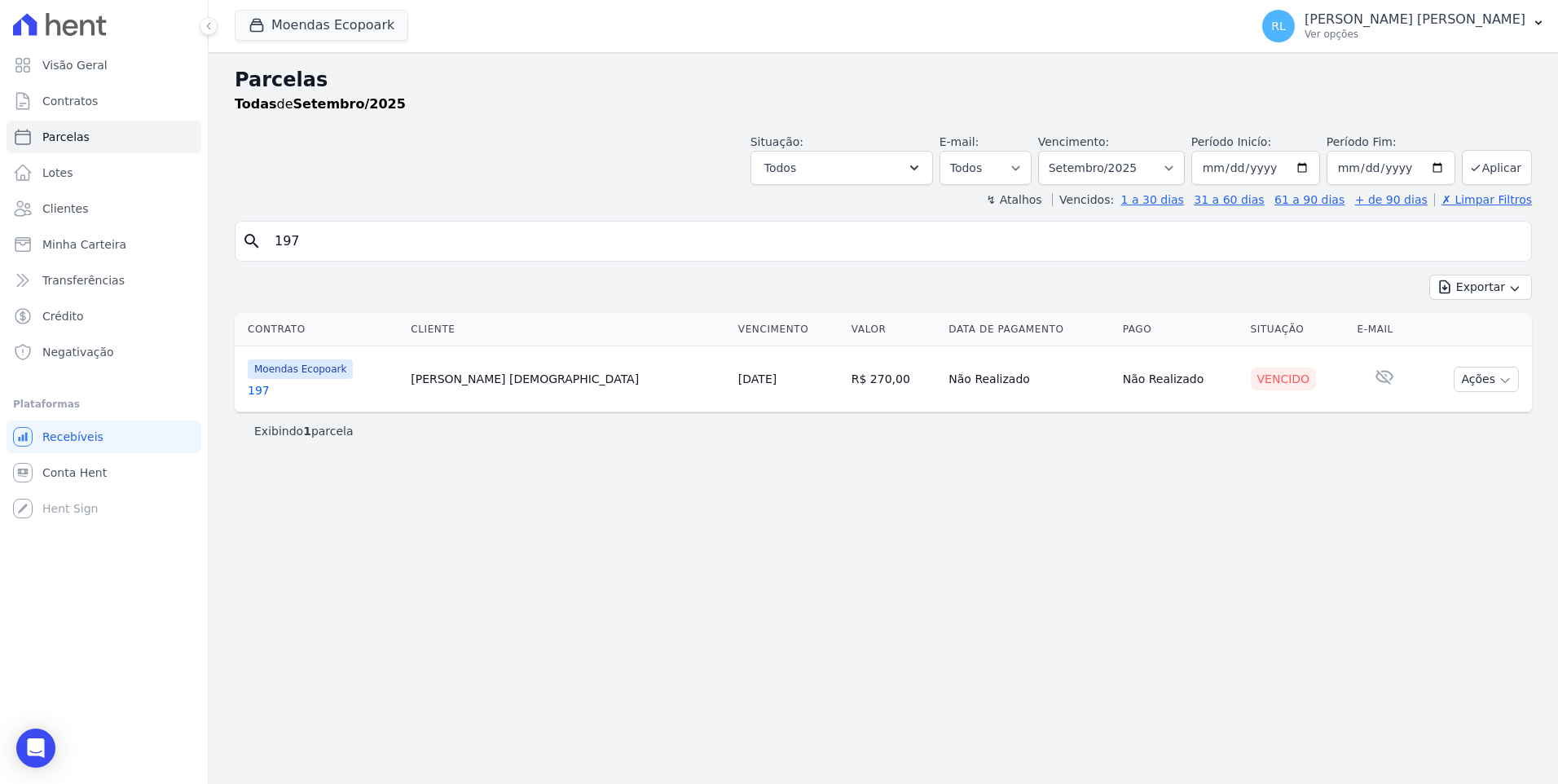
click at [262, 392] on link "197" at bounding box center [322, 390] width 150 height 16
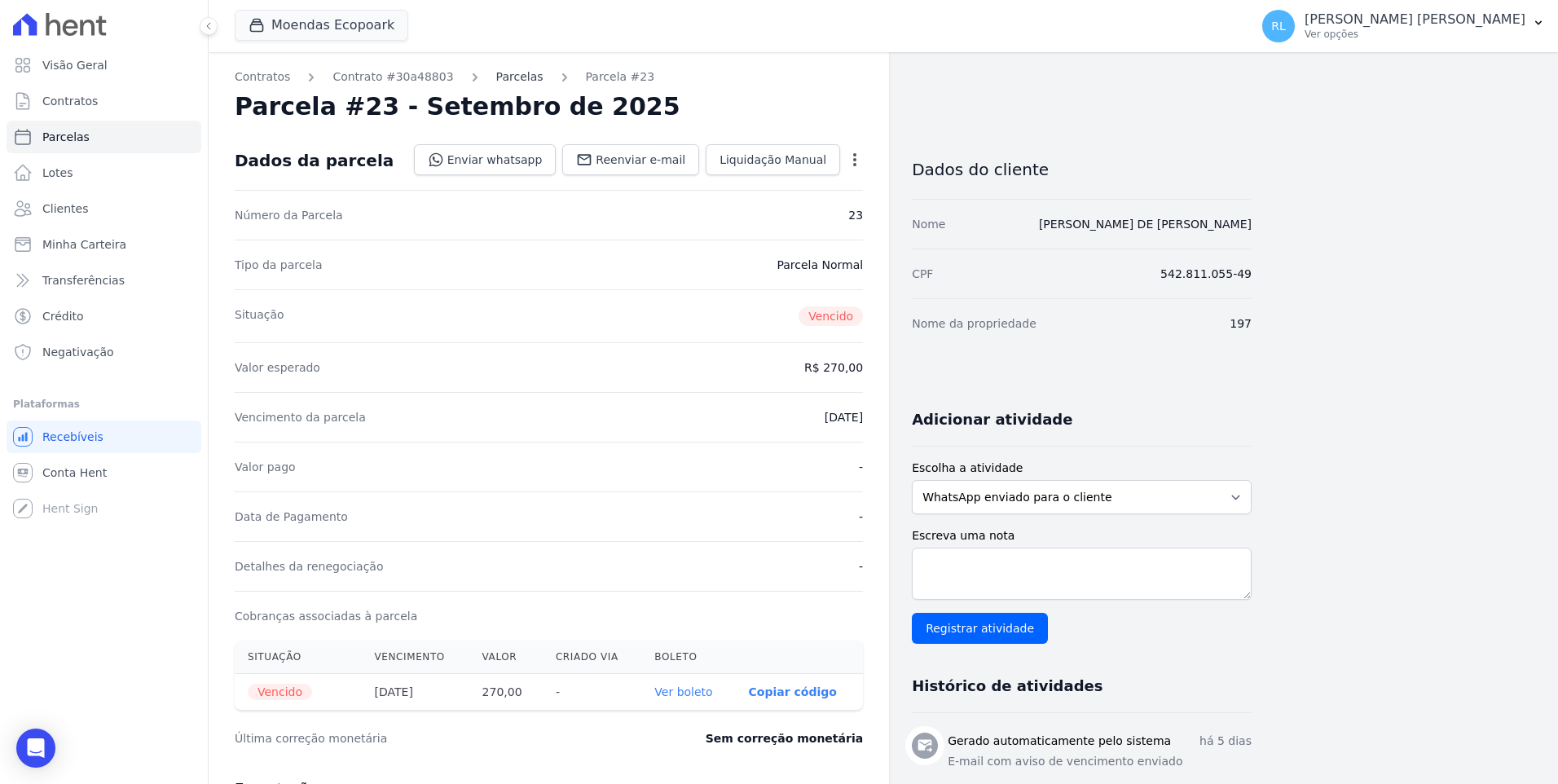
click at [506, 80] on link "Parcelas" at bounding box center [520, 77] width 47 height 17
